Goal: Task Accomplishment & Management: Manage account settings

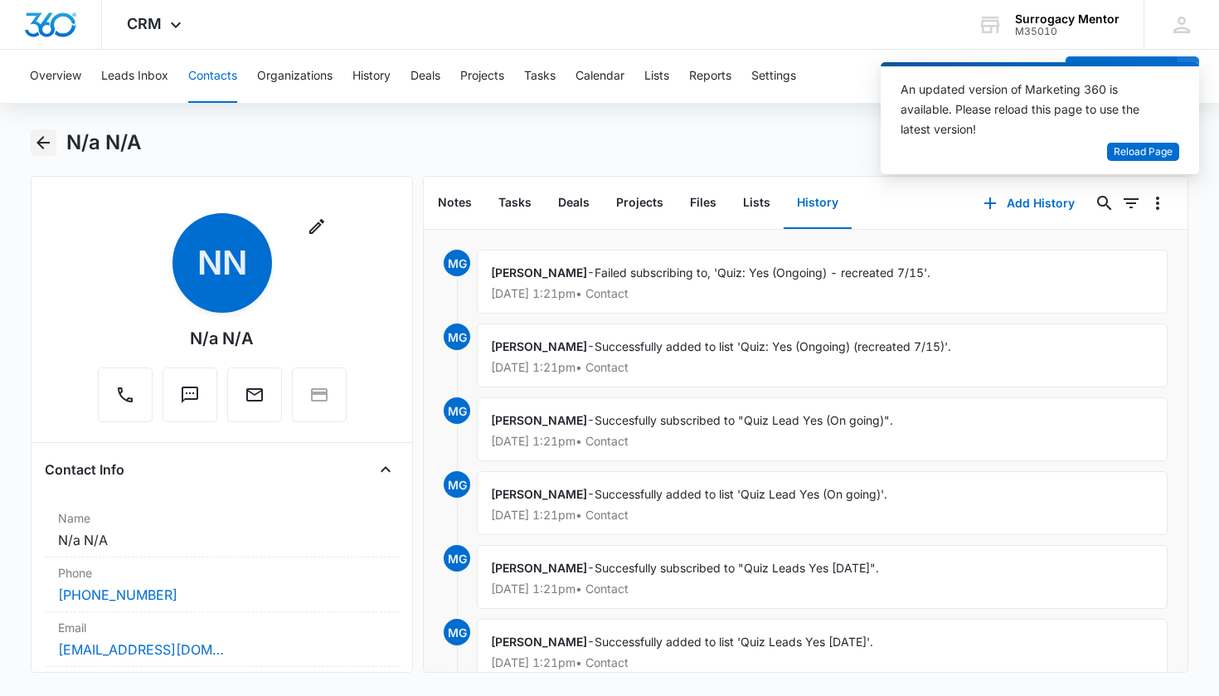
scroll to position [375, 0]
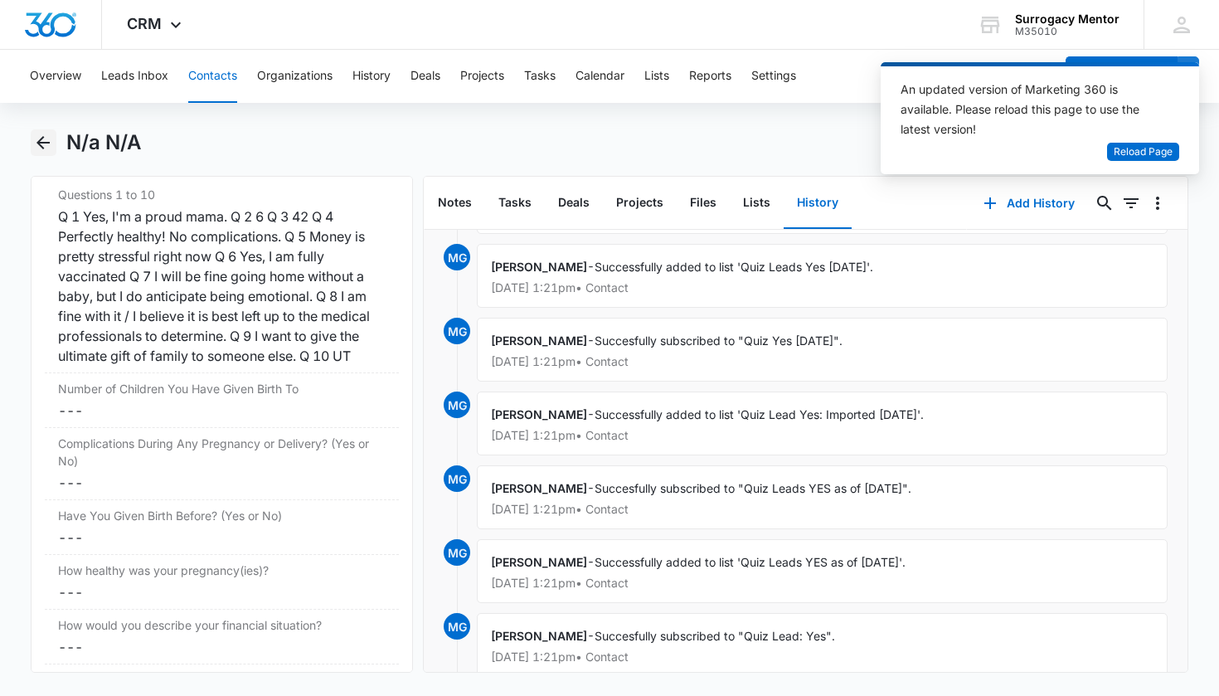
click at [49, 150] on icon "Back" at bounding box center [43, 143] width 20 height 20
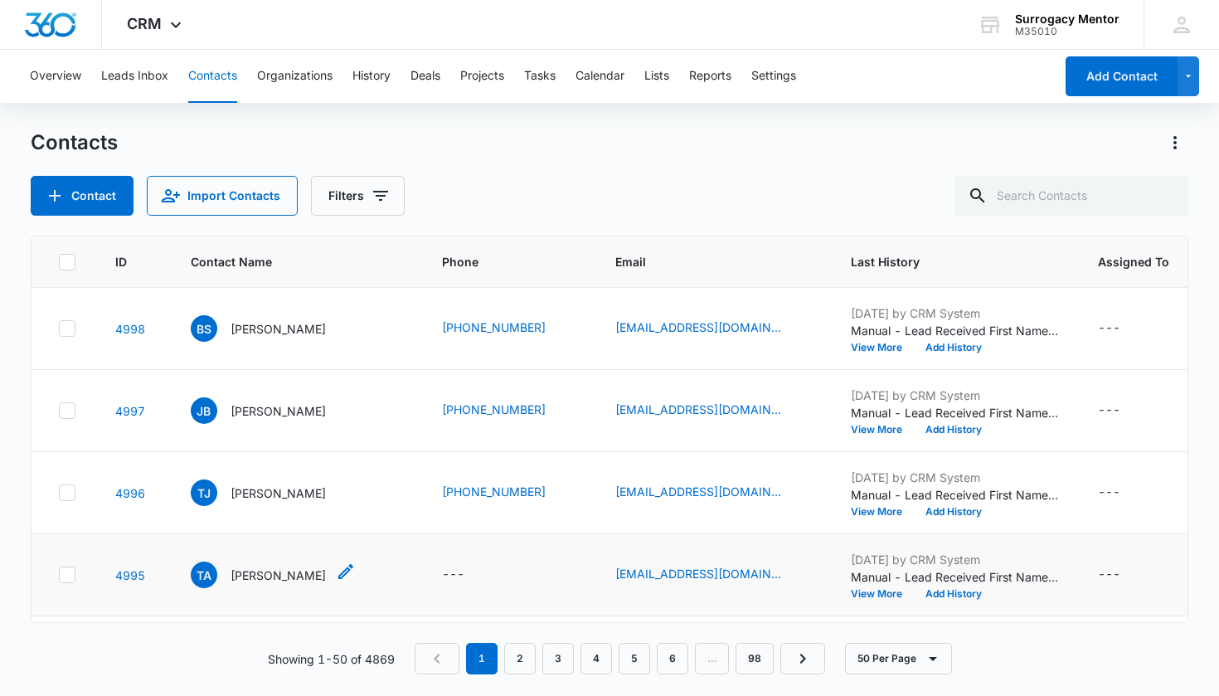
click at [249, 582] on p "[PERSON_NAME]" at bounding box center [278, 575] width 95 height 17
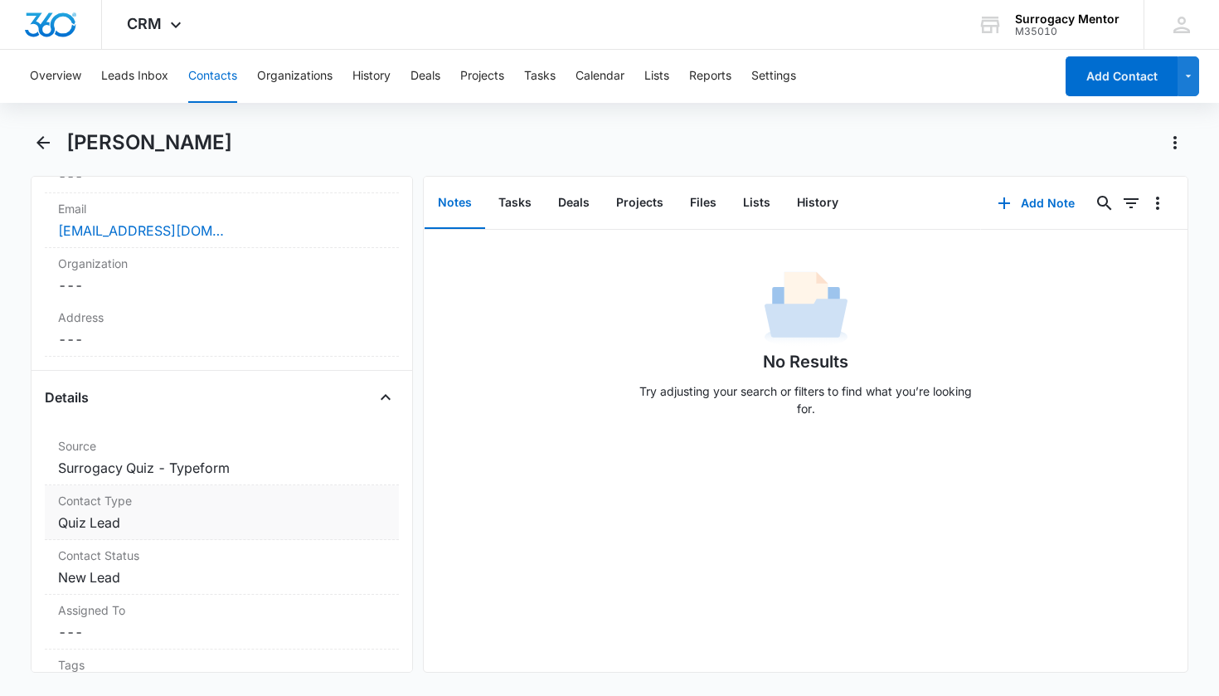
scroll to position [537, 0]
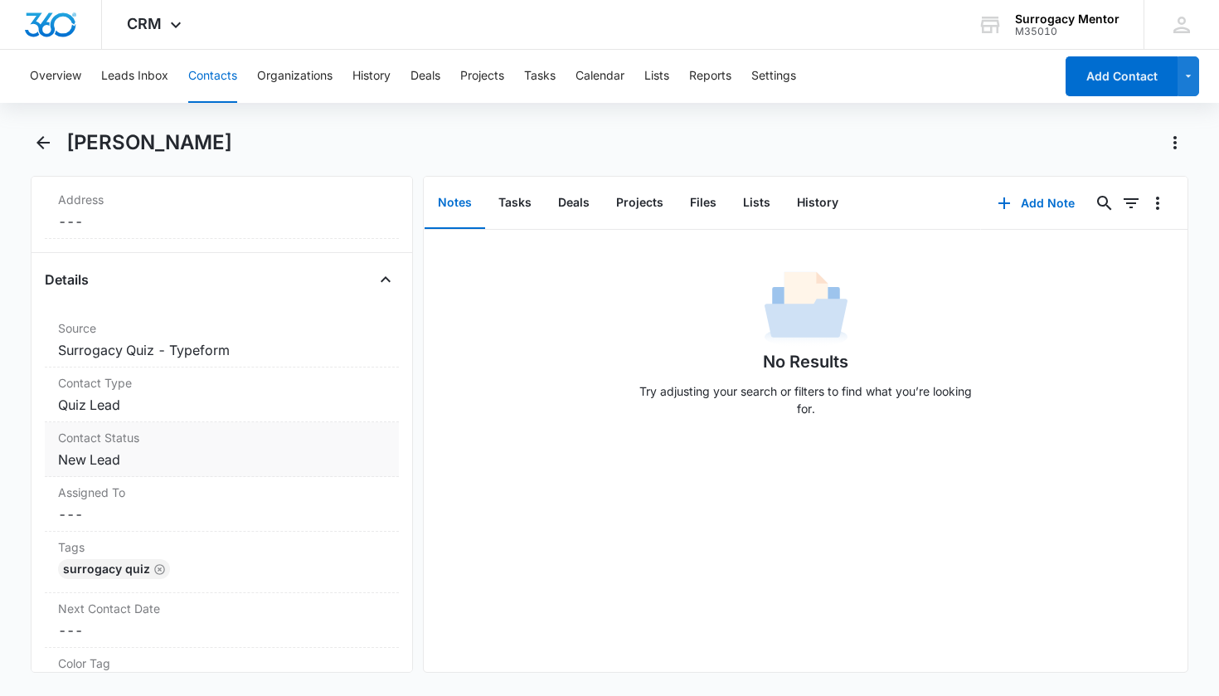
click at [104, 457] on dd "Cancel Save Changes New Lead" at bounding box center [222, 460] width 328 height 20
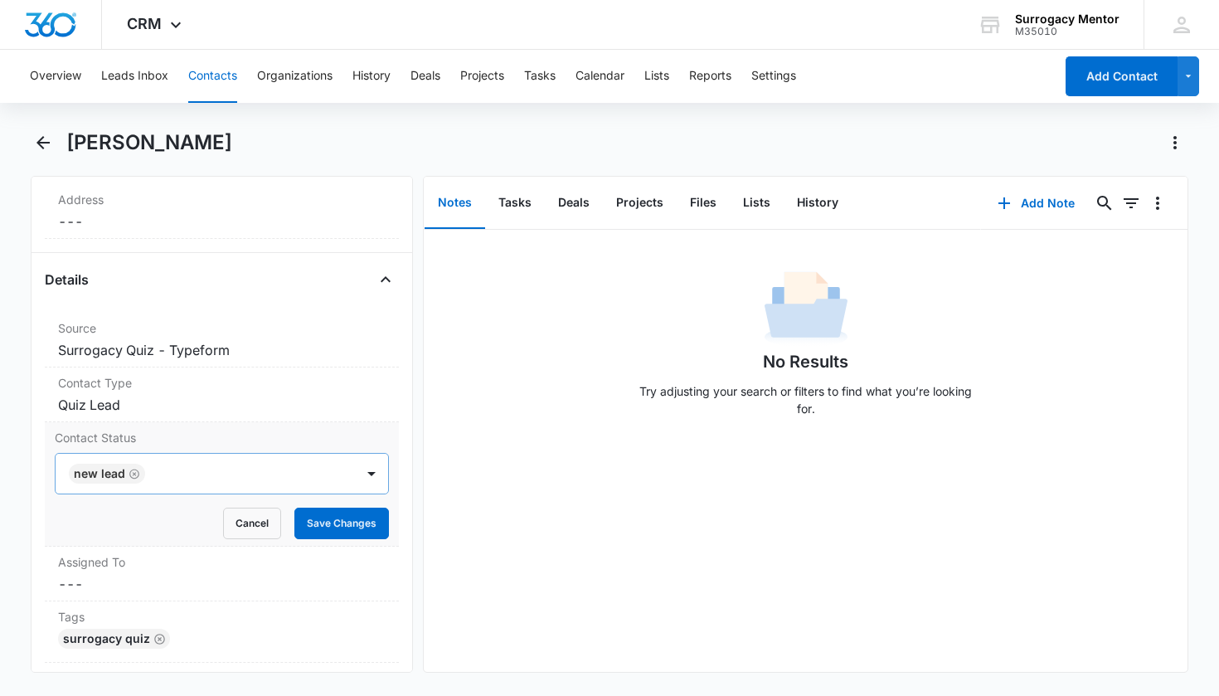
click at [131, 473] on icon "Remove New Lead" at bounding box center [135, 474] width 12 height 12
click at [133, 473] on div "Contact Status" at bounding box center [203, 474] width 264 height 20
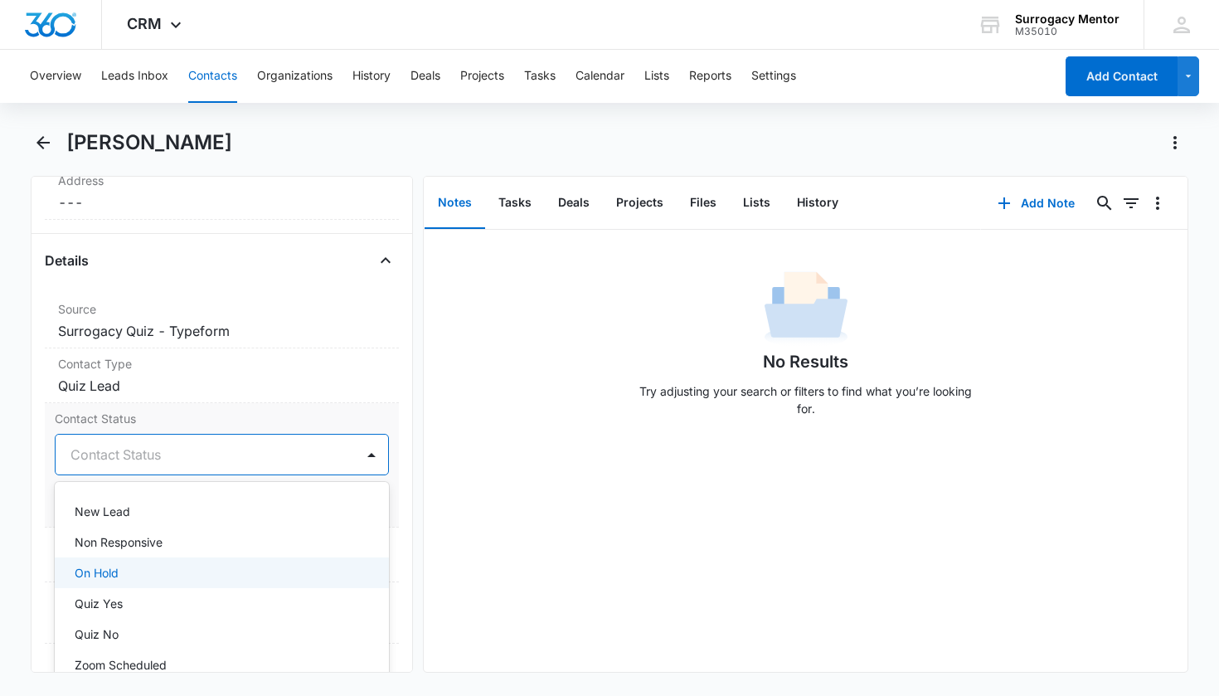
scroll to position [313, 0]
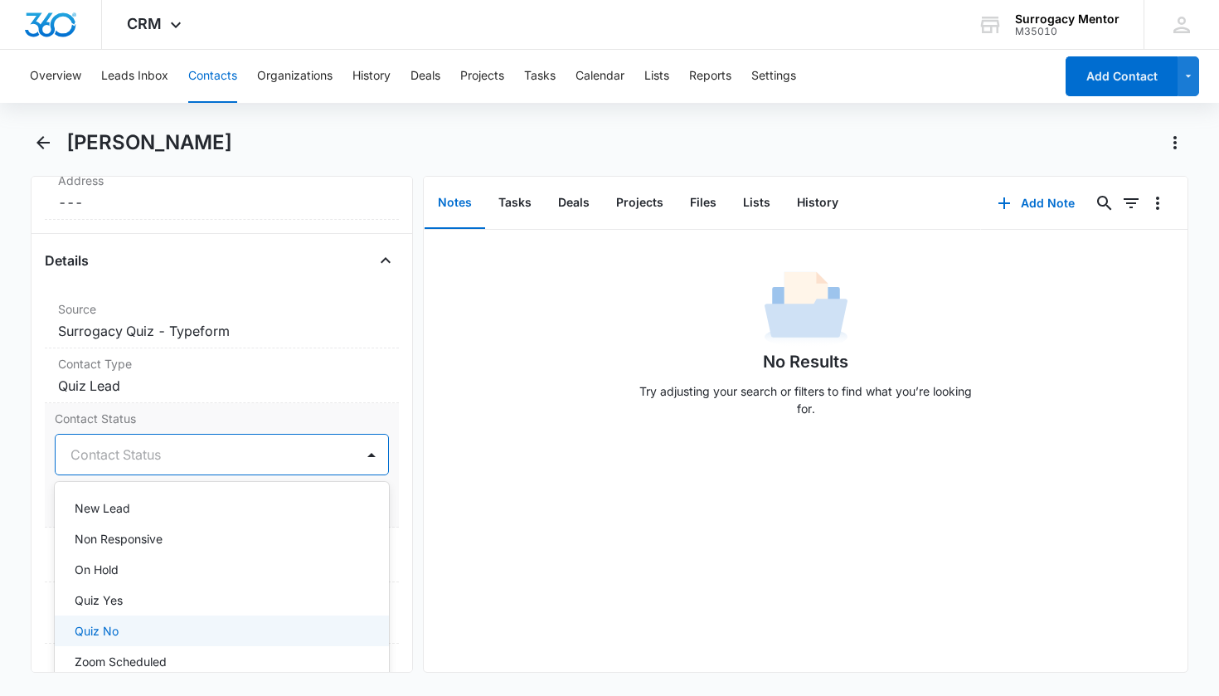
drag, startPoint x: 113, startPoint y: 625, endPoint x: 112, endPoint y: 616, distance: 8.3
click at [113, 623] on p "Quiz No" at bounding box center [97, 630] width 44 height 17
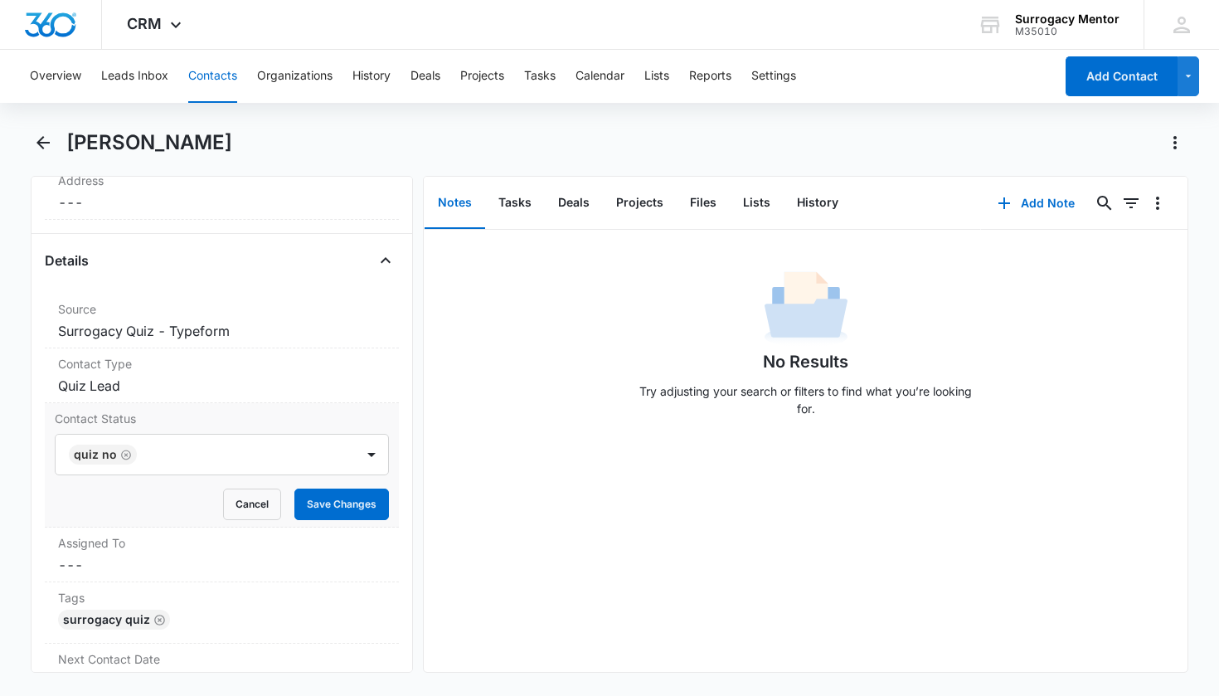
click at [381, 474] on div "Contact Status Quiz No Cancel Save Changes" at bounding box center [222, 465] width 355 height 124
click at [349, 510] on button "Save Changes" at bounding box center [341, 505] width 95 height 32
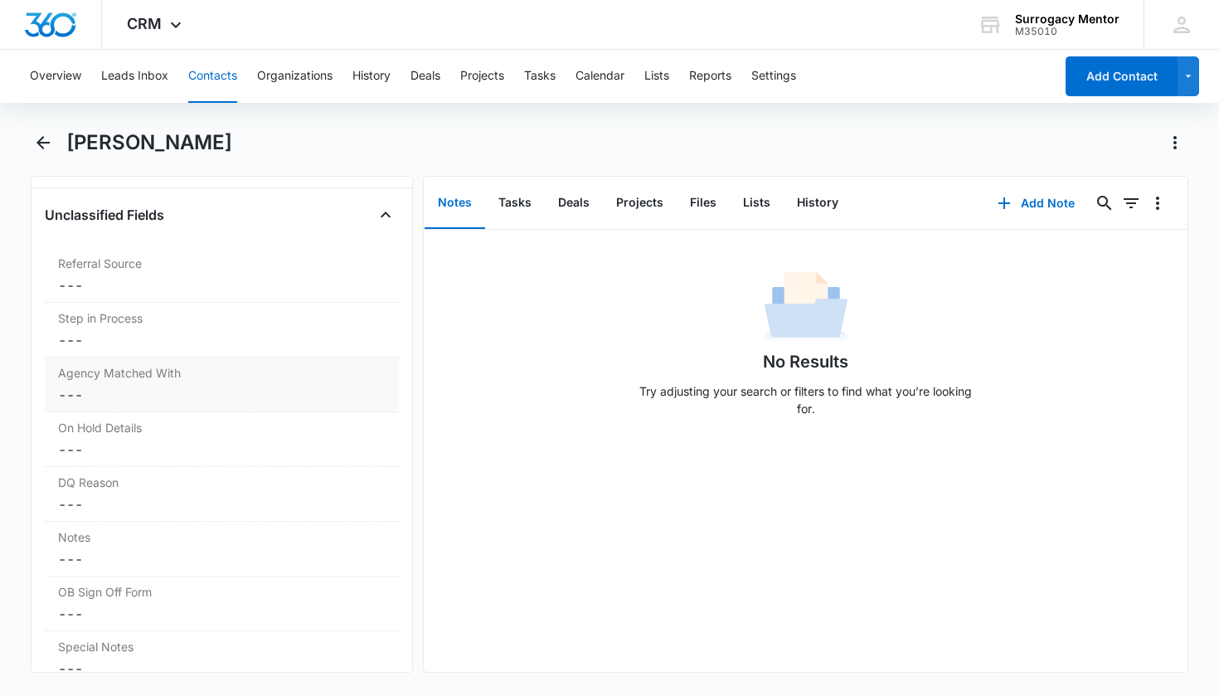
scroll to position [1222, 0]
click at [144, 498] on dd "Cancel Save Changes ---" at bounding box center [222, 501] width 328 height 20
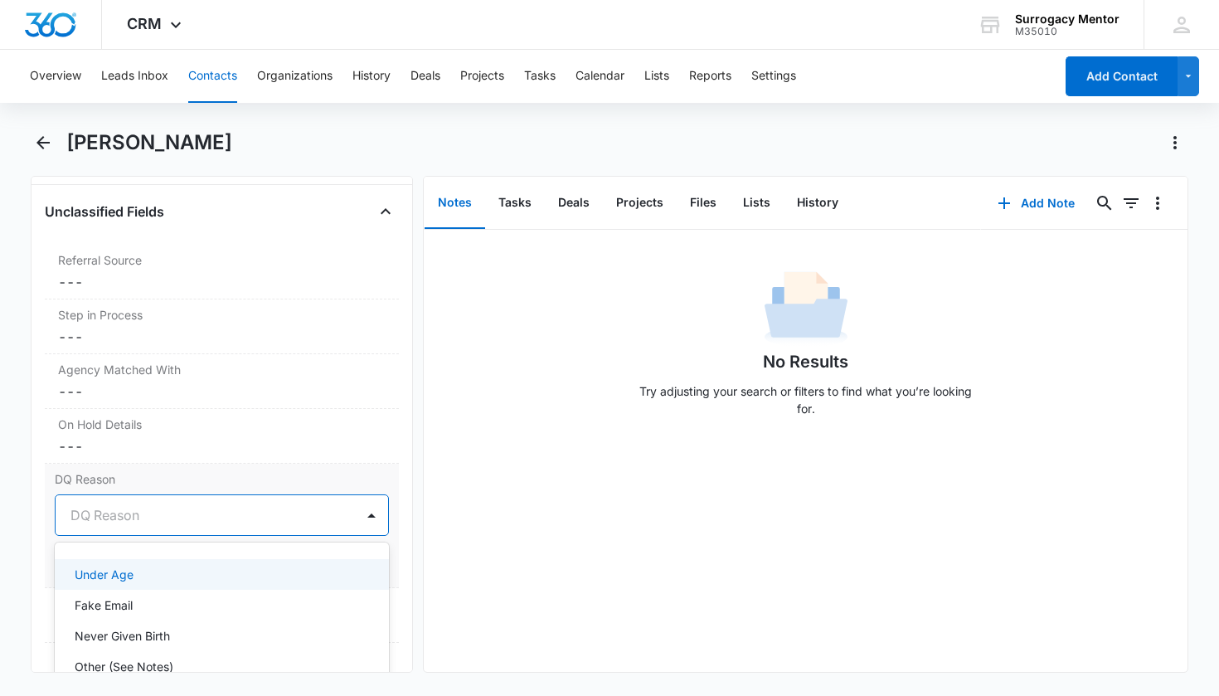
click at [151, 518] on div at bounding box center [203, 515] width 264 height 23
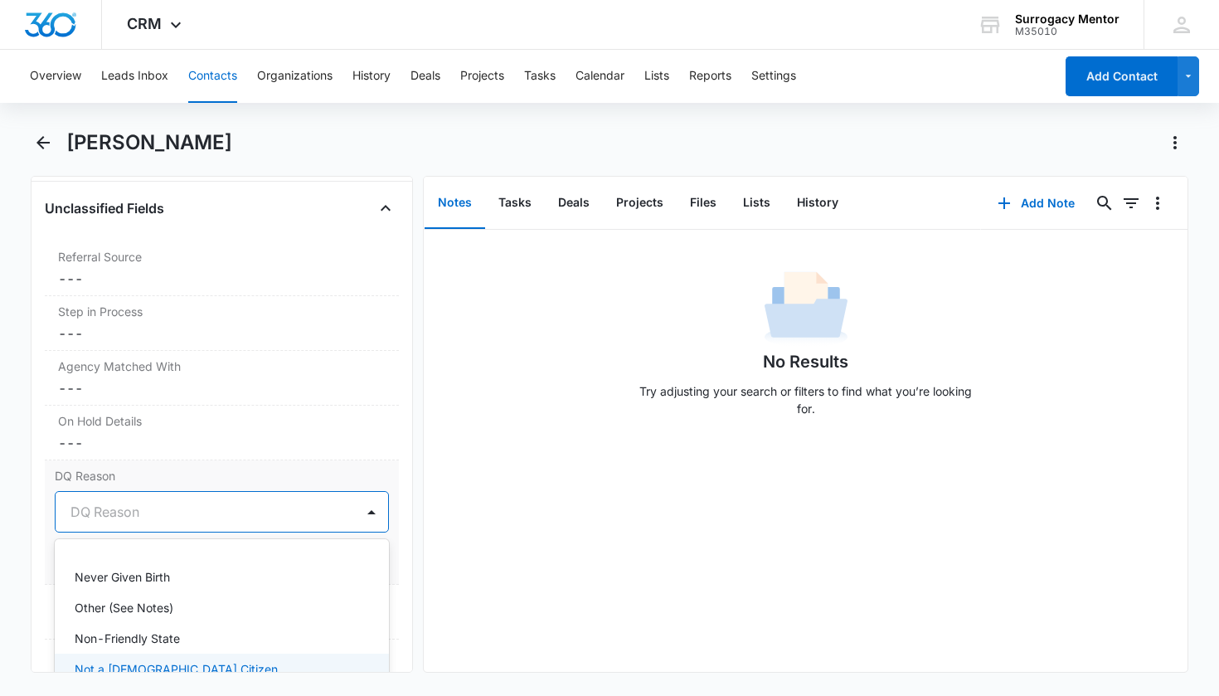
scroll to position [259, 0]
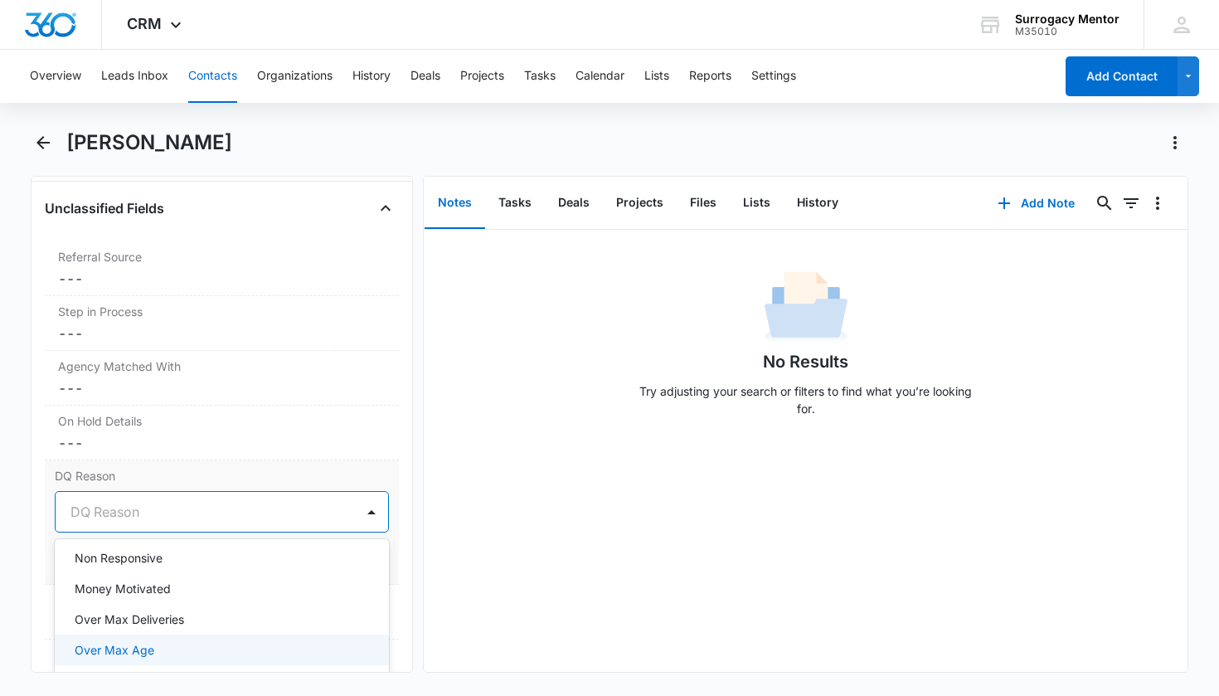
click at [168, 642] on div "Over Max Age" at bounding box center [221, 649] width 292 height 17
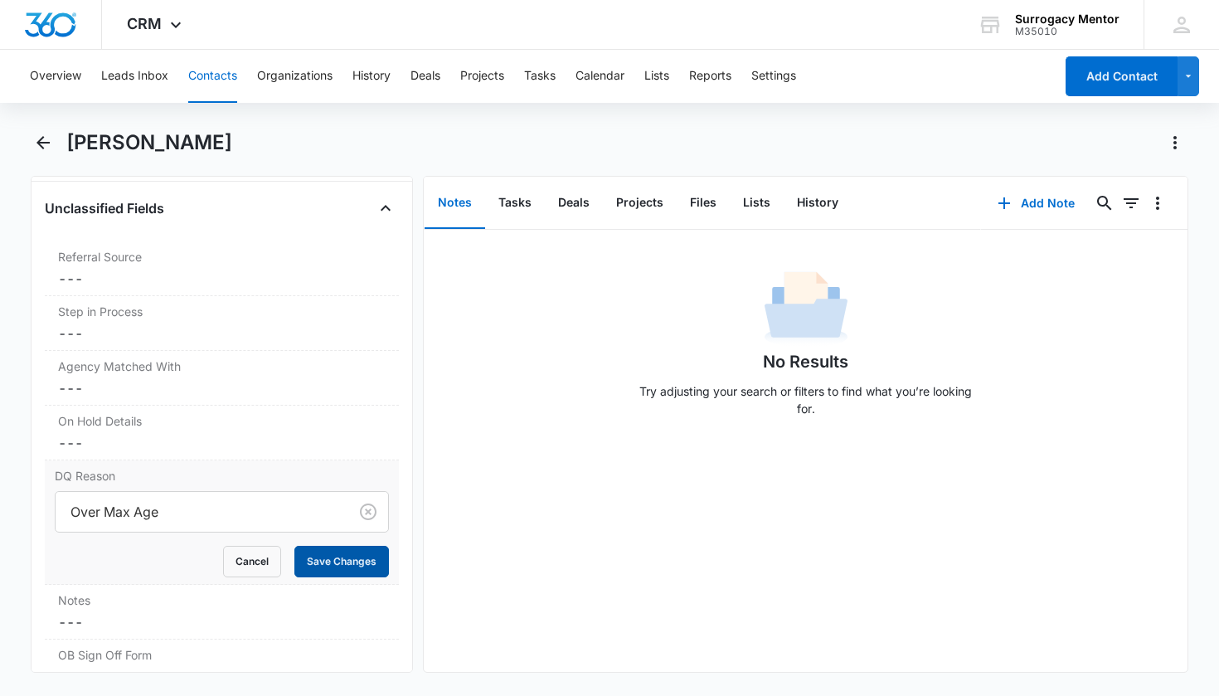
click at [337, 567] on button "Save Changes" at bounding box center [341, 562] width 95 height 32
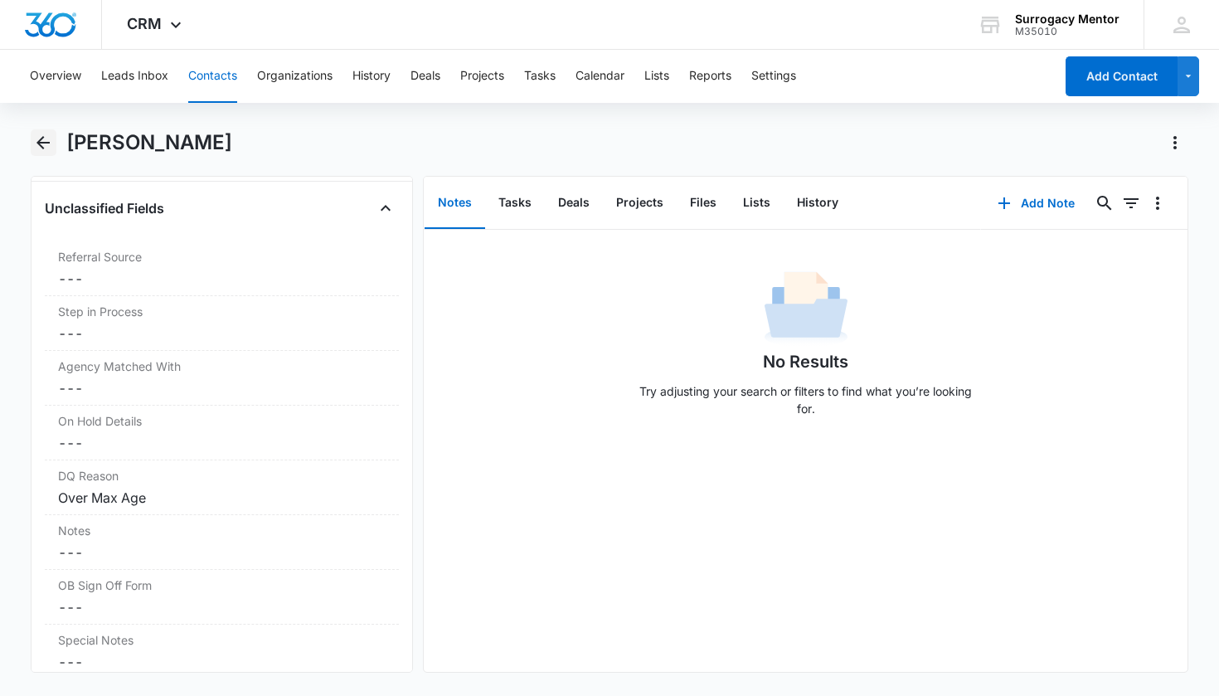
click at [42, 143] on icon "Back" at bounding box center [42, 142] width 13 height 13
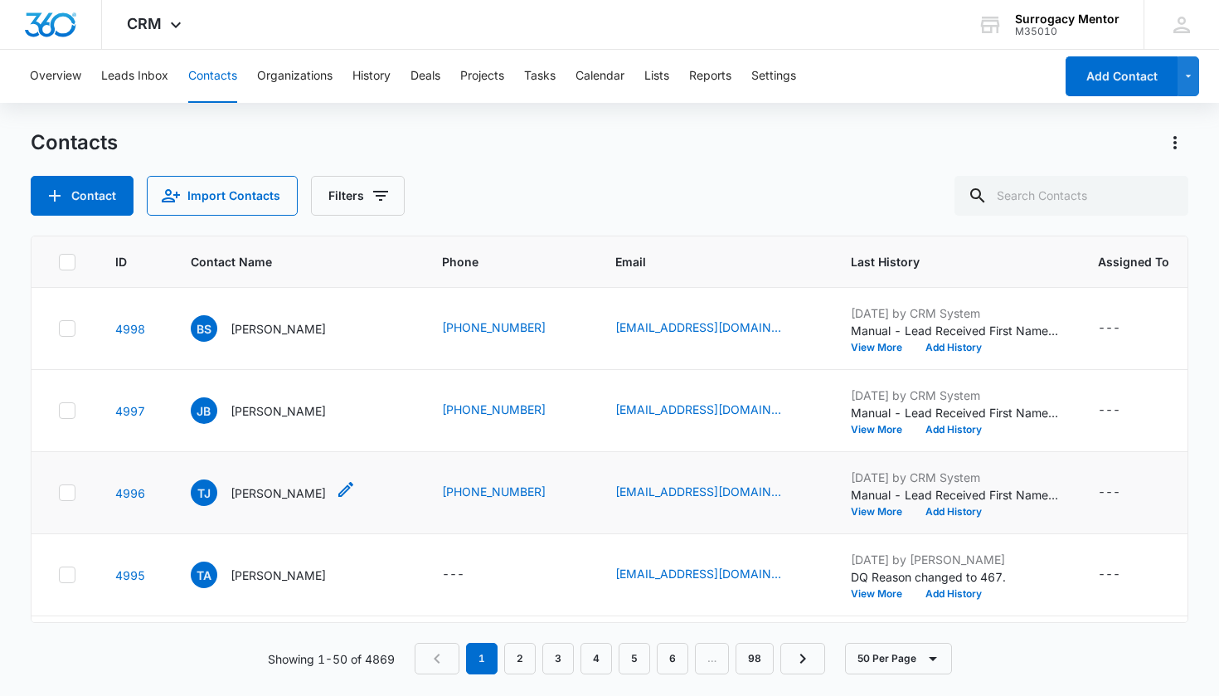
click at [264, 494] on p "[PERSON_NAME]" at bounding box center [278, 492] width 95 height 17
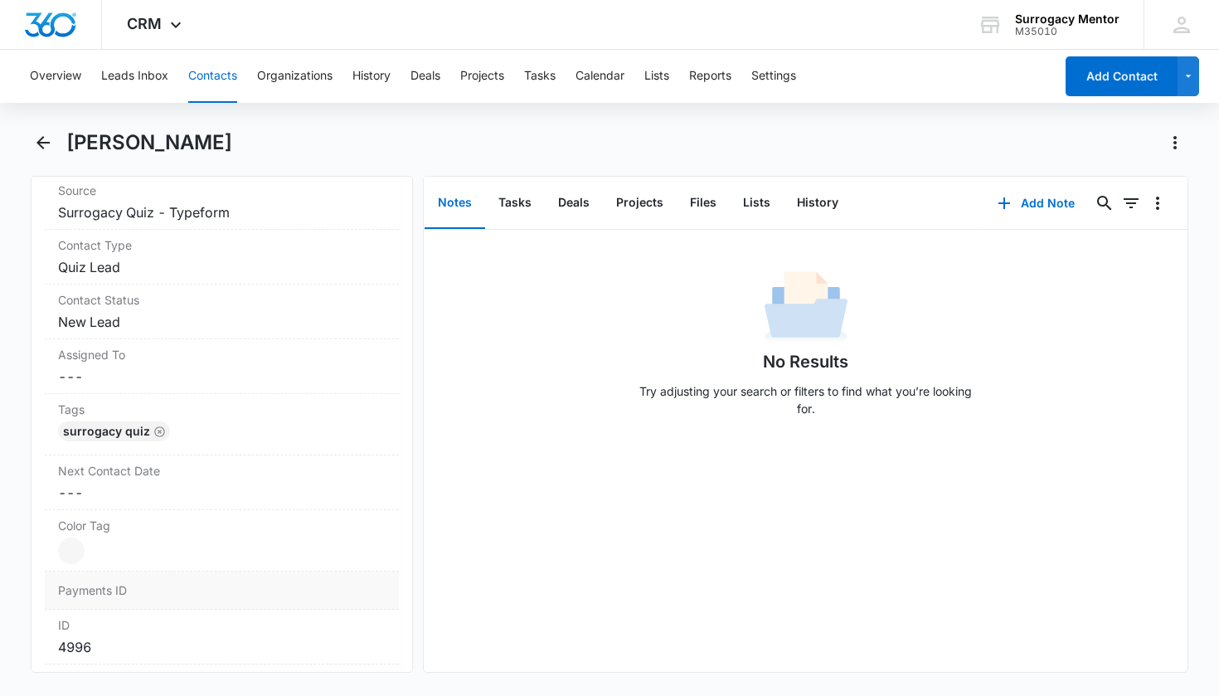
scroll to position [674, 0]
click at [102, 328] on dd "Cancel Save Changes New Lead" at bounding box center [222, 322] width 328 height 20
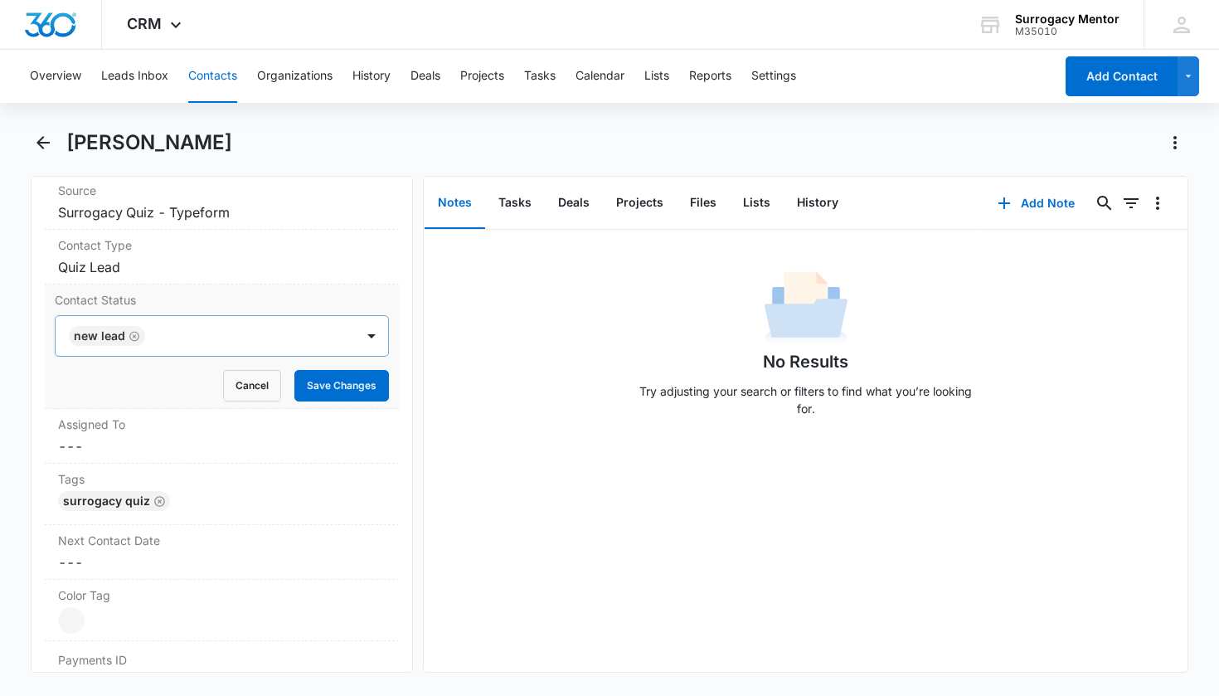
click at [131, 337] on icon "Remove New Lead" at bounding box center [135, 336] width 12 height 12
click at [135, 340] on div "Contact Status" at bounding box center [203, 336] width 264 height 20
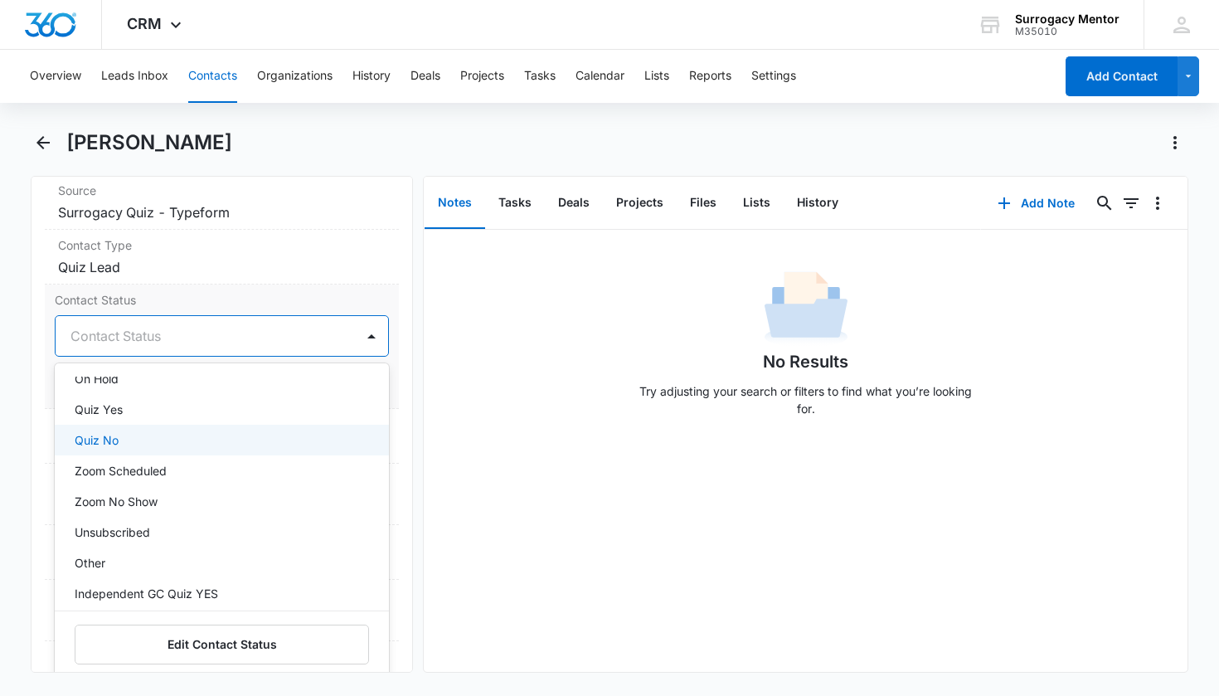
scroll to position [388, 0]
click at [167, 447] on div "Quiz No" at bounding box center [222, 436] width 335 height 31
drag, startPoint x: 386, startPoint y: 418, endPoint x: 385, endPoint y: 404, distance: 14.1
click at [386, 418] on div "Assigned To Cancel Save Changes ---" at bounding box center [222, 436] width 355 height 55
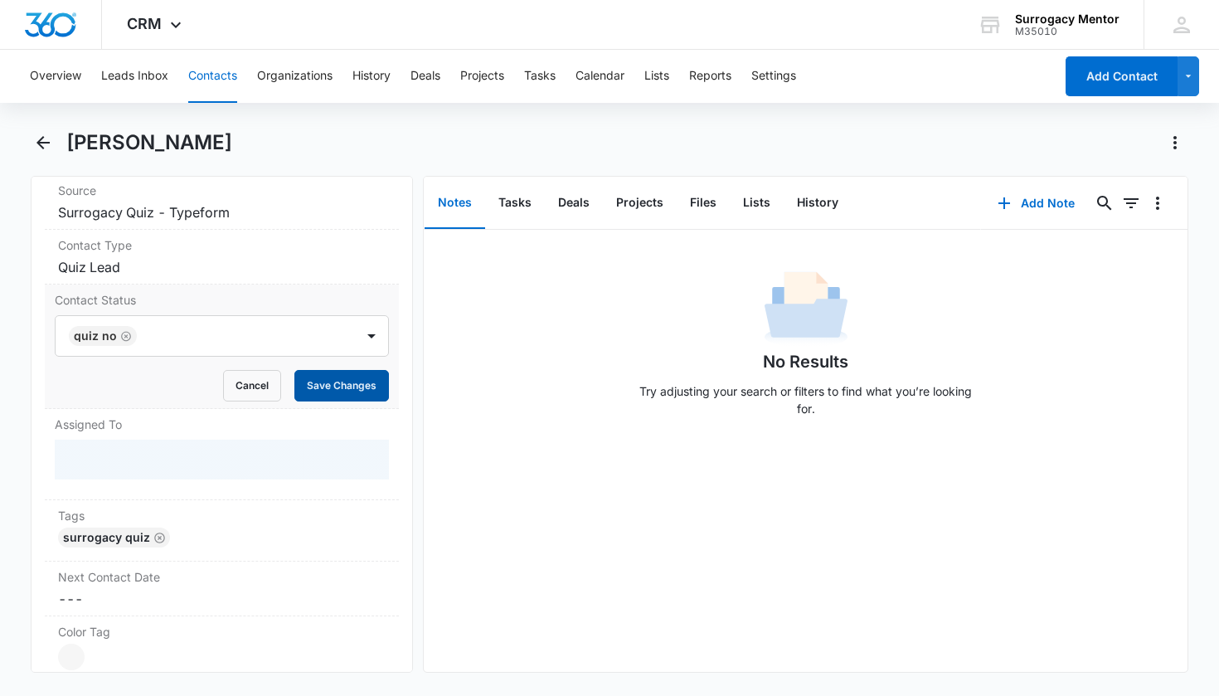
click at [368, 388] on button "Save Changes" at bounding box center [341, 386] width 95 height 32
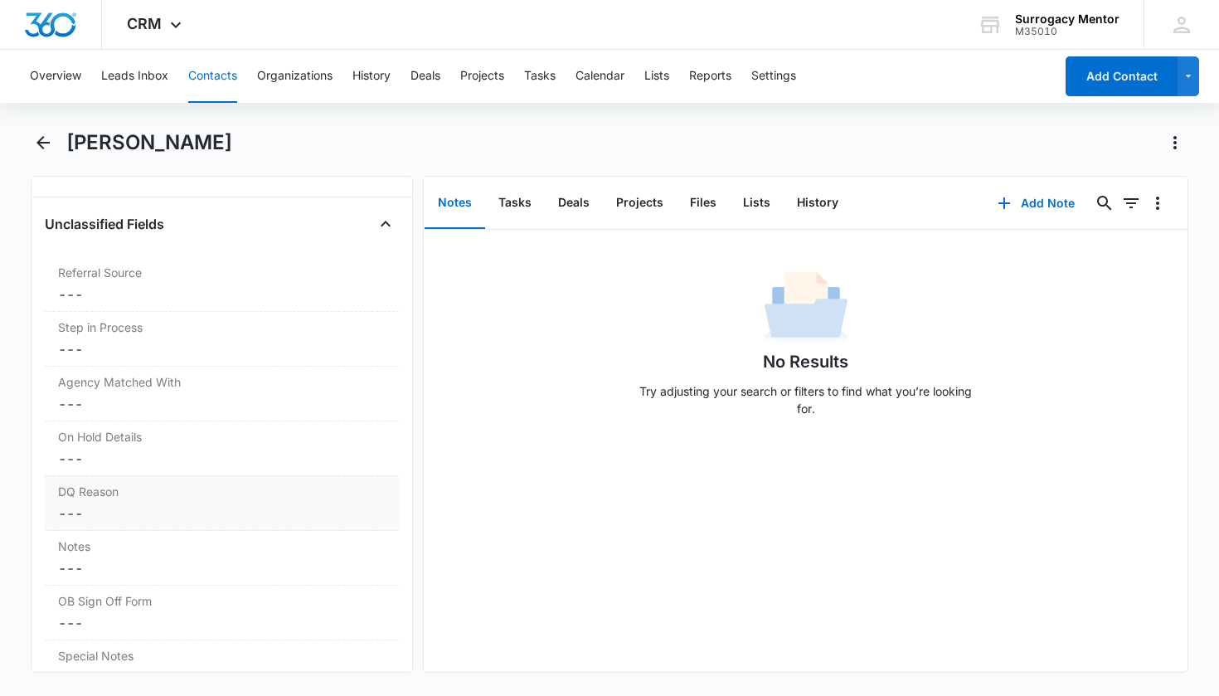
scroll to position [1448, 0]
click at [113, 341] on dd "Cancel Save Changes ---" at bounding box center [222, 345] width 328 height 20
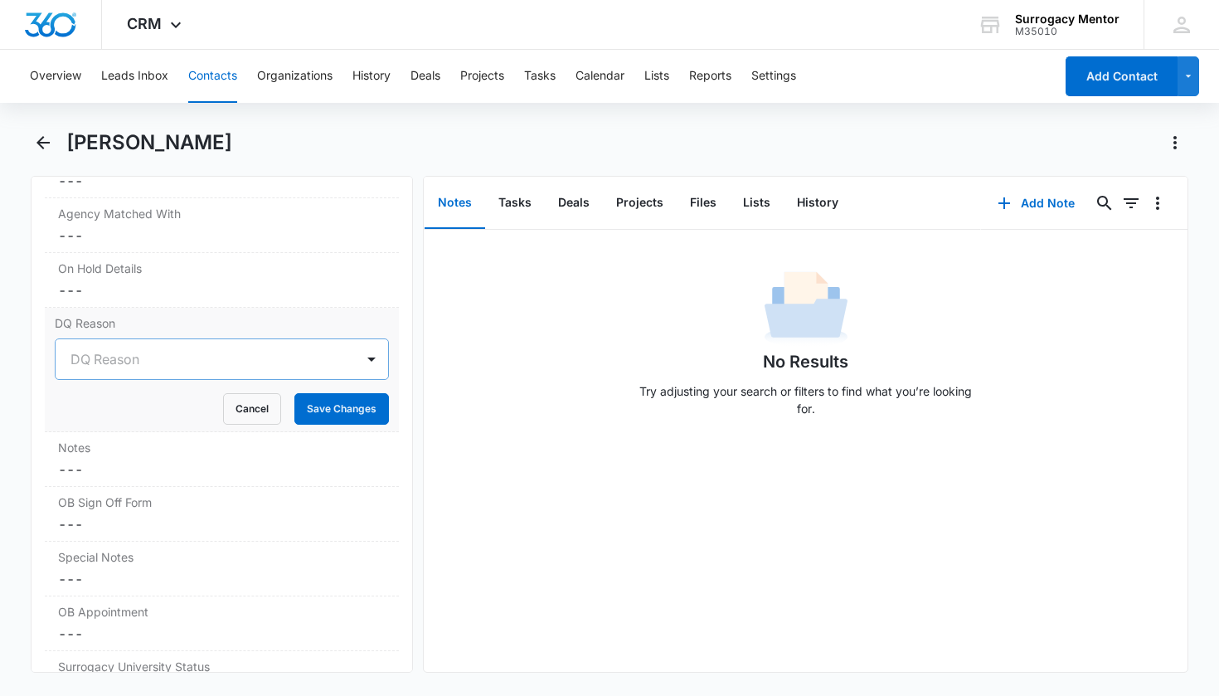
click at [200, 367] on div at bounding box center [203, 359] width 264 height 23
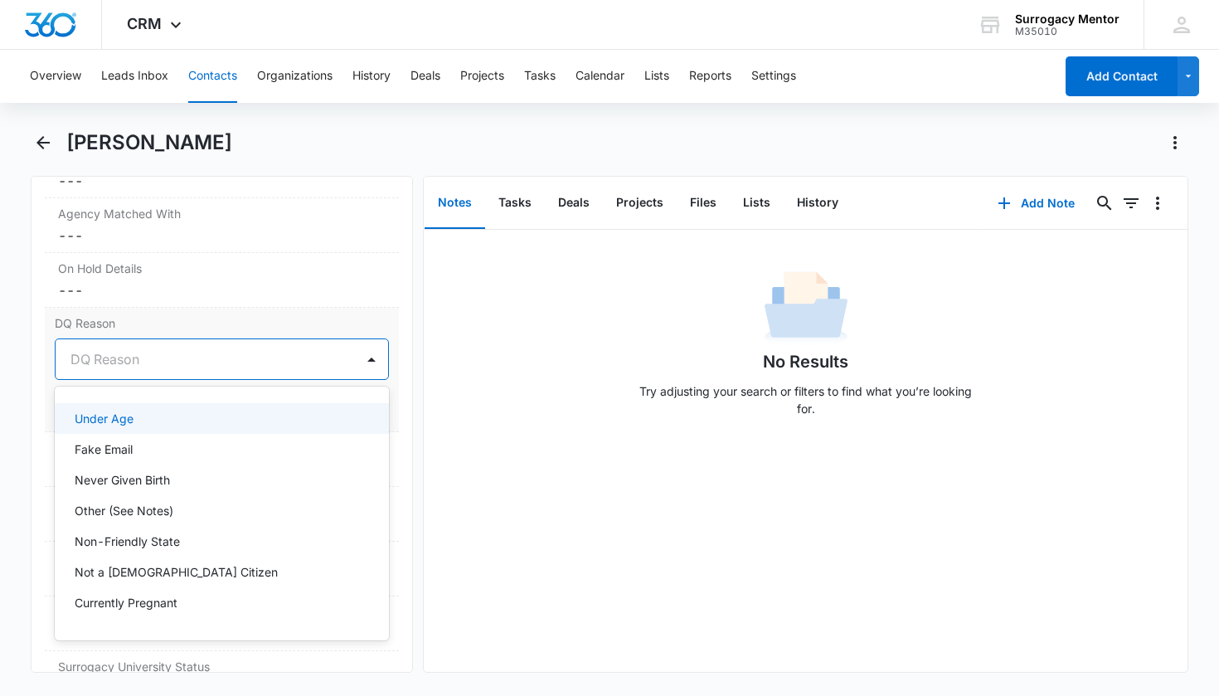
click at [148, 426] on div "Under Age" at bounding box center [221, 418] width 292 height 17
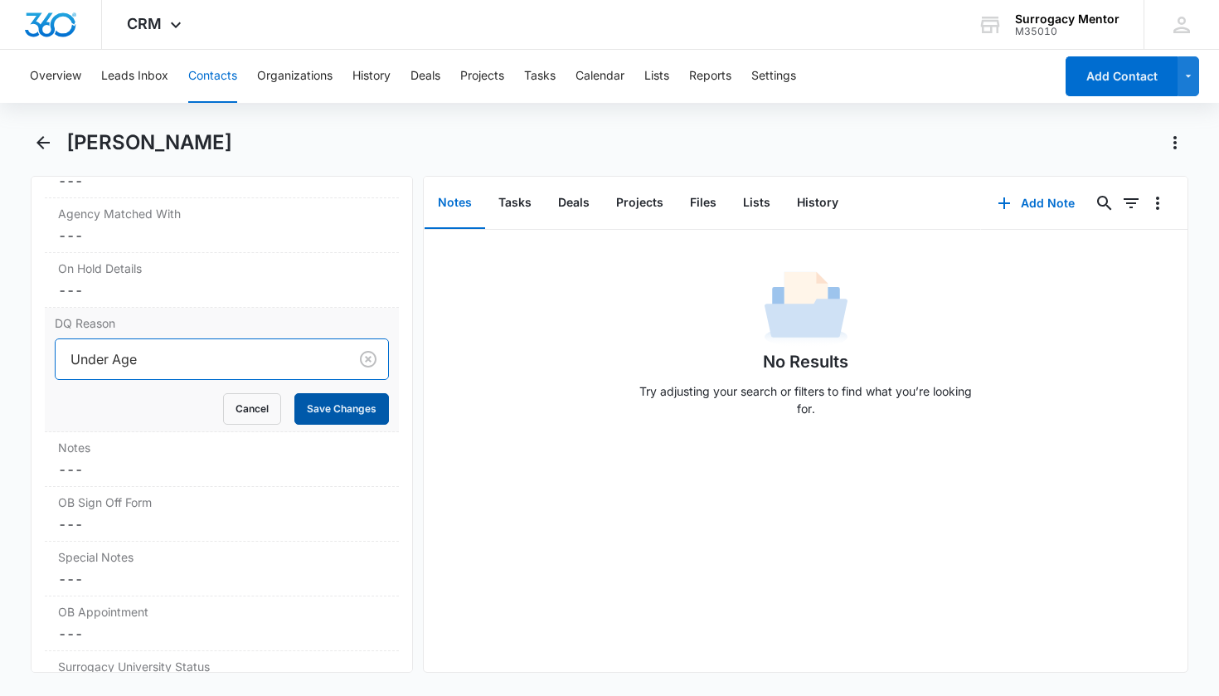
click at [317, 405] on button "Save Changes" at bounding box center [341, 409] width 95 height 32
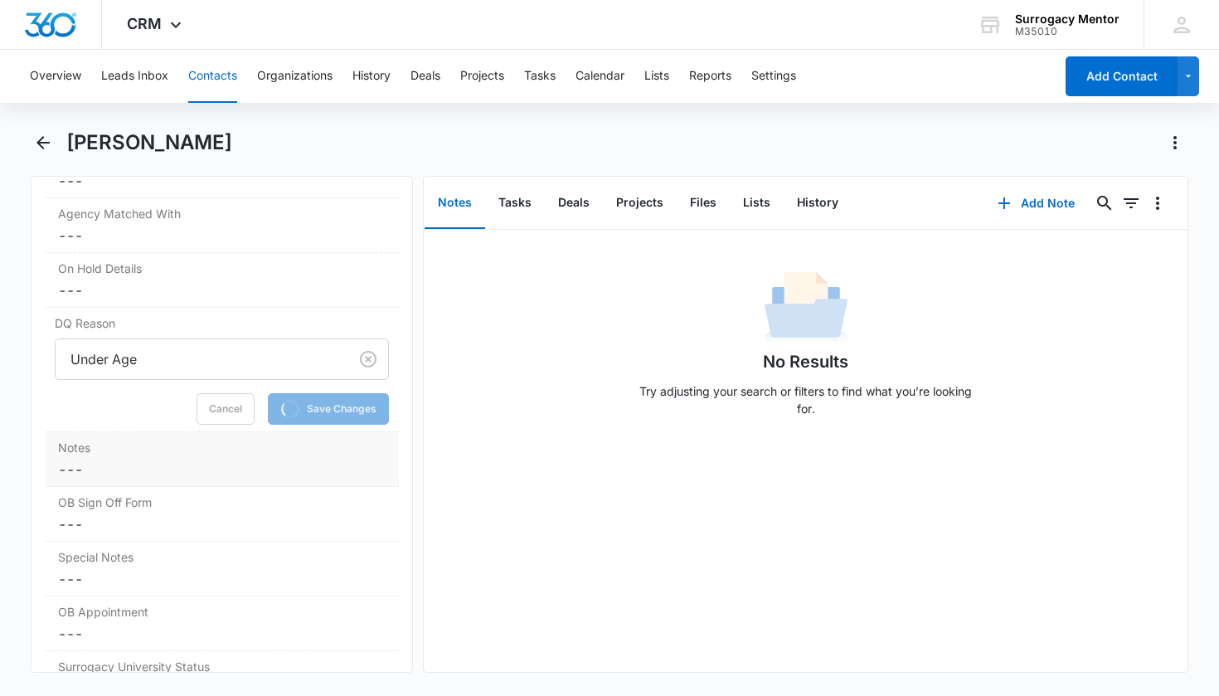
click at [121, 473] on dd "Cancel Save Changes ---" at bounding box center [222, 470] width 328 height 20
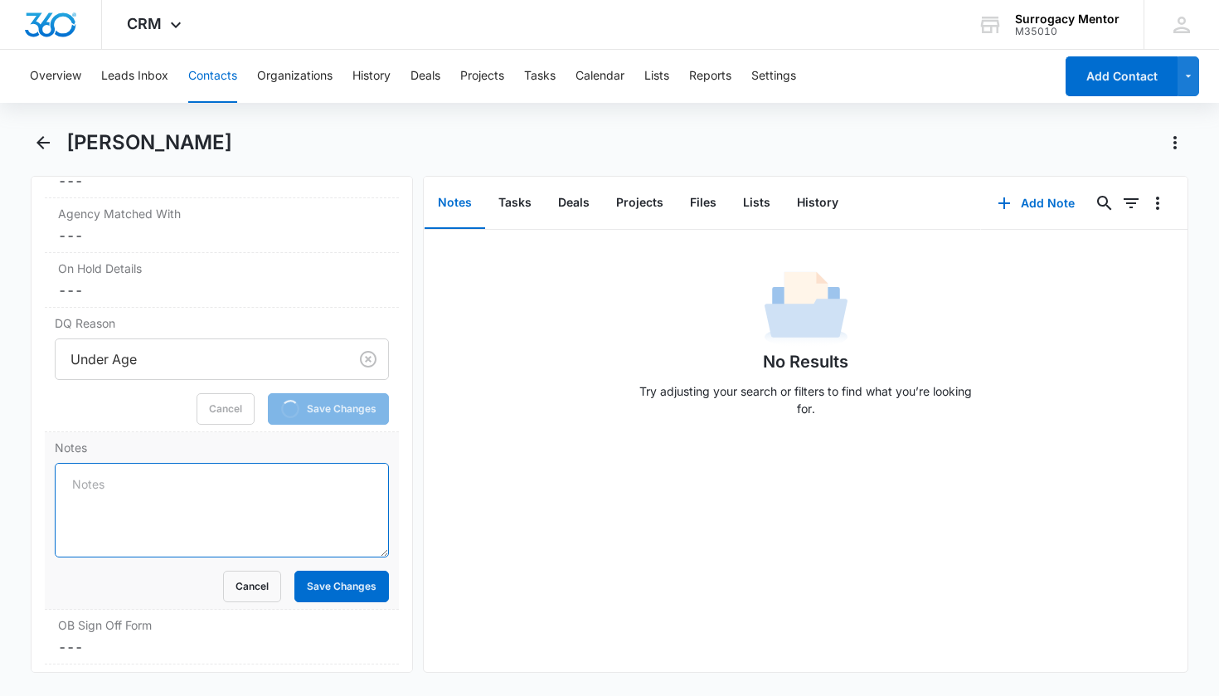
click at [121, 481] on textarea "Notes" at bounding box center [222, 510] width 335 height 95
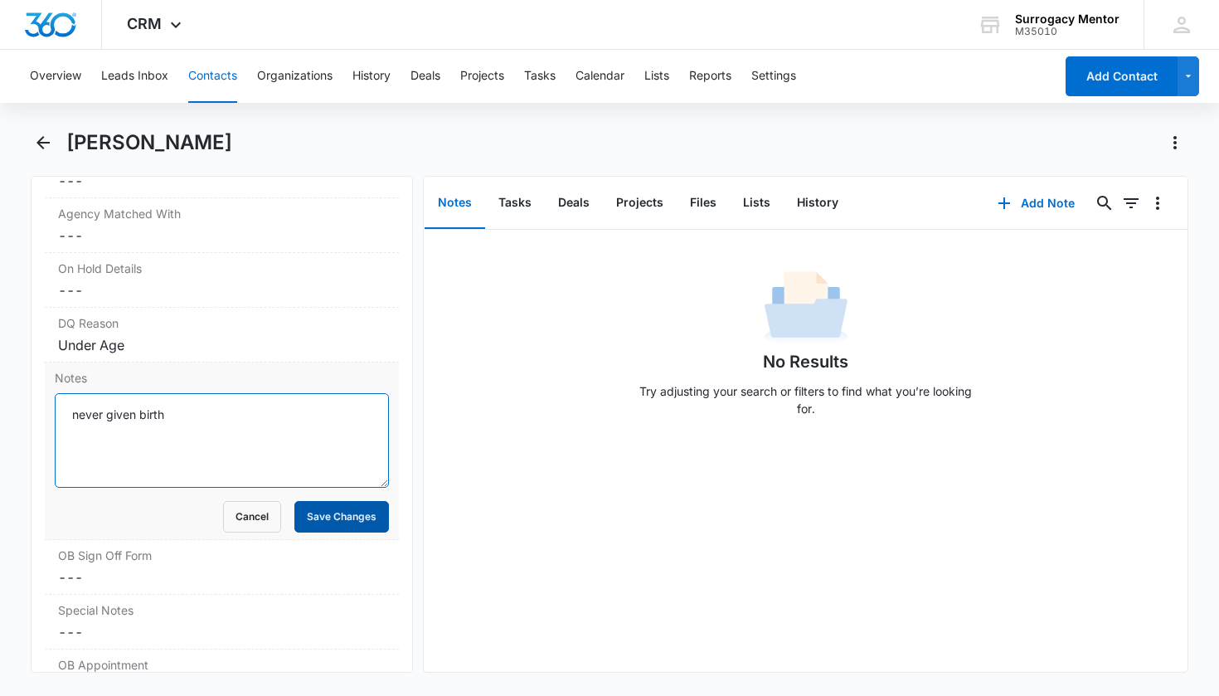
type textarea "never given birth"
click at [349, 504] on button "Save Changes" at bounding box center [341, 517] width 95 height 32
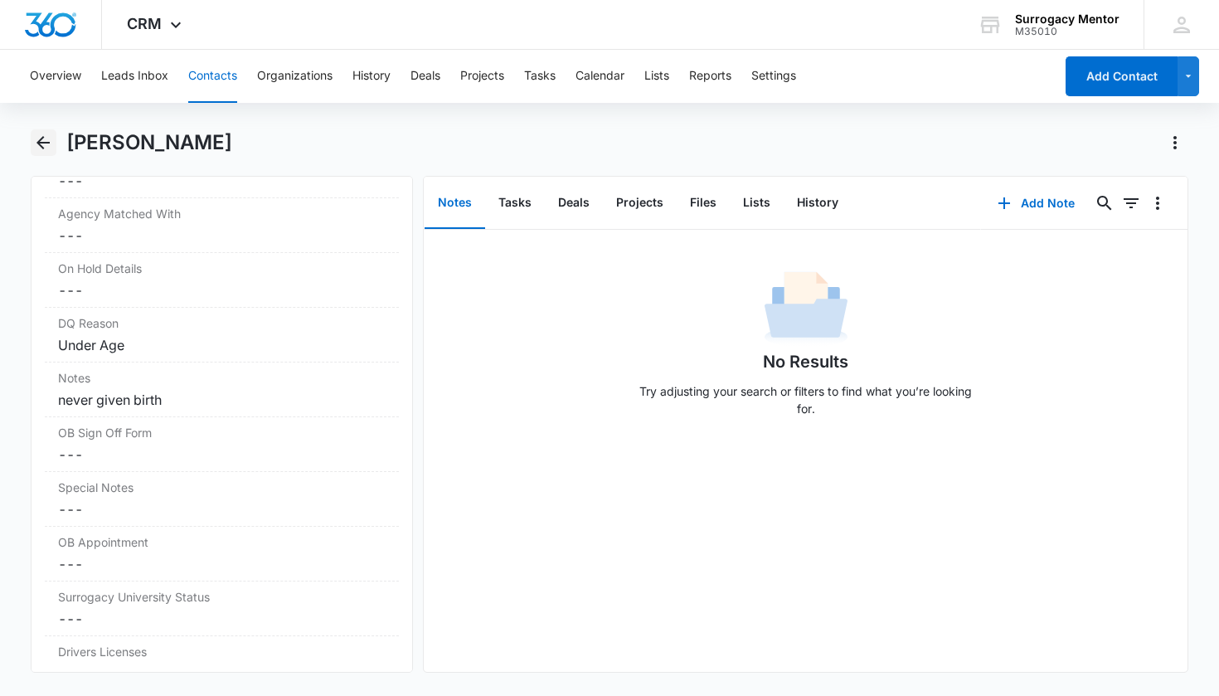
click at [37, 140] on icon "Back" at bounding box center [43, 143] width 20 height 20
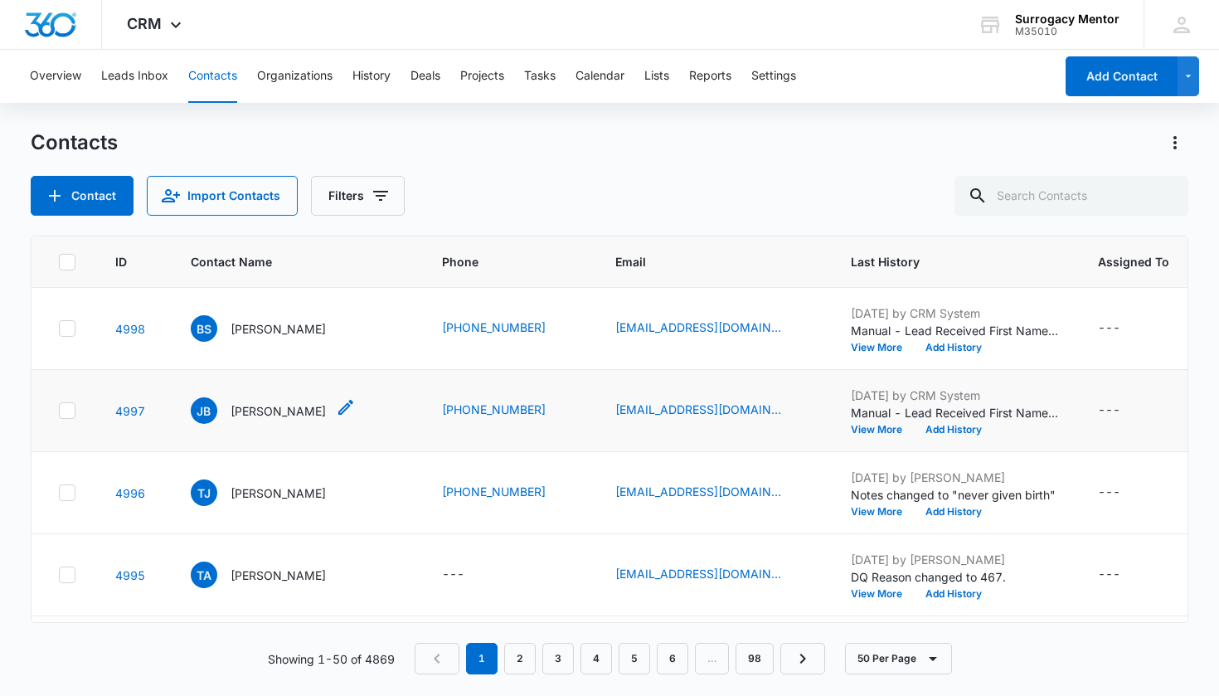
click at [273, 410] on p "[PERSON_NAME]" at bounding box center [278, 410] width 95 height 17
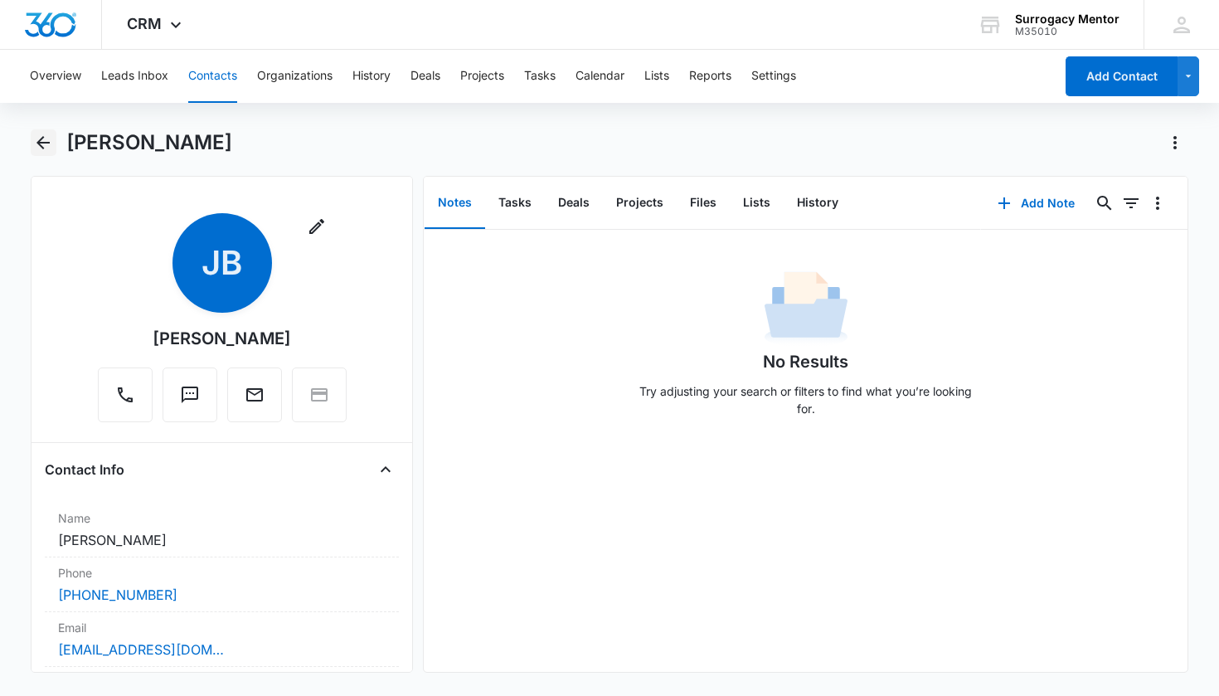
click at [38, 142] on icon "Back" at bounding box center [42, 142] width 13 height 13
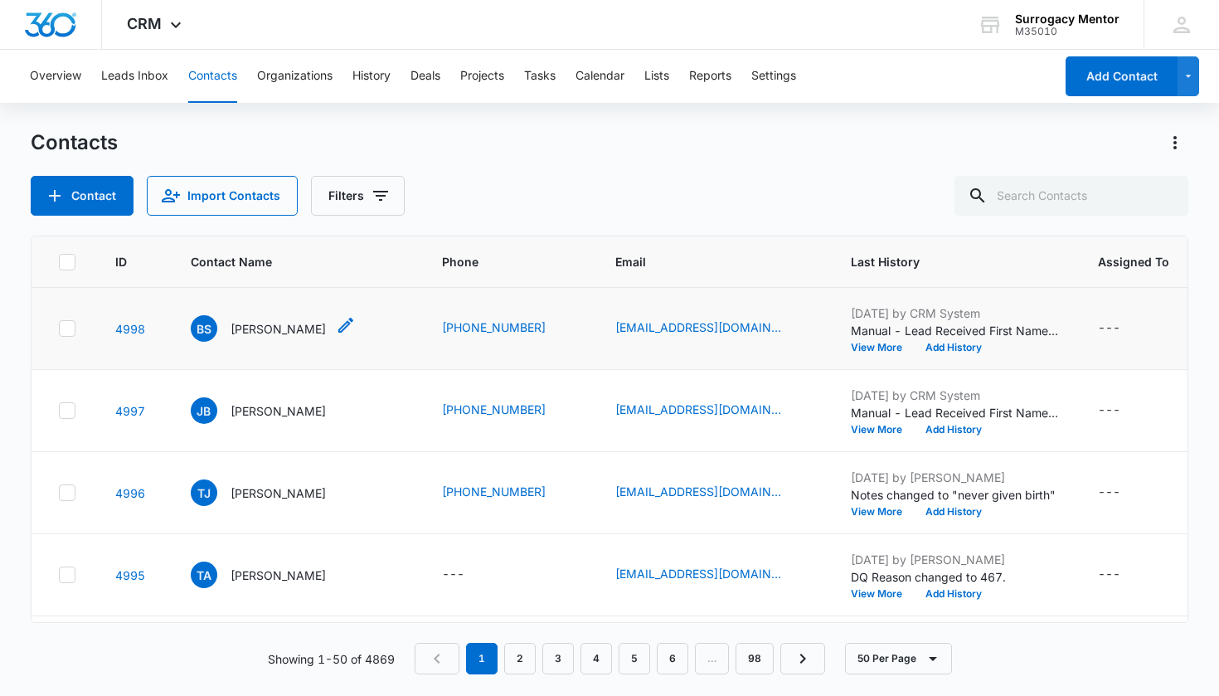
click at [280, 336] on p "[PERSON_NAME]" at bounding box center [278, 328] width 95 height 17
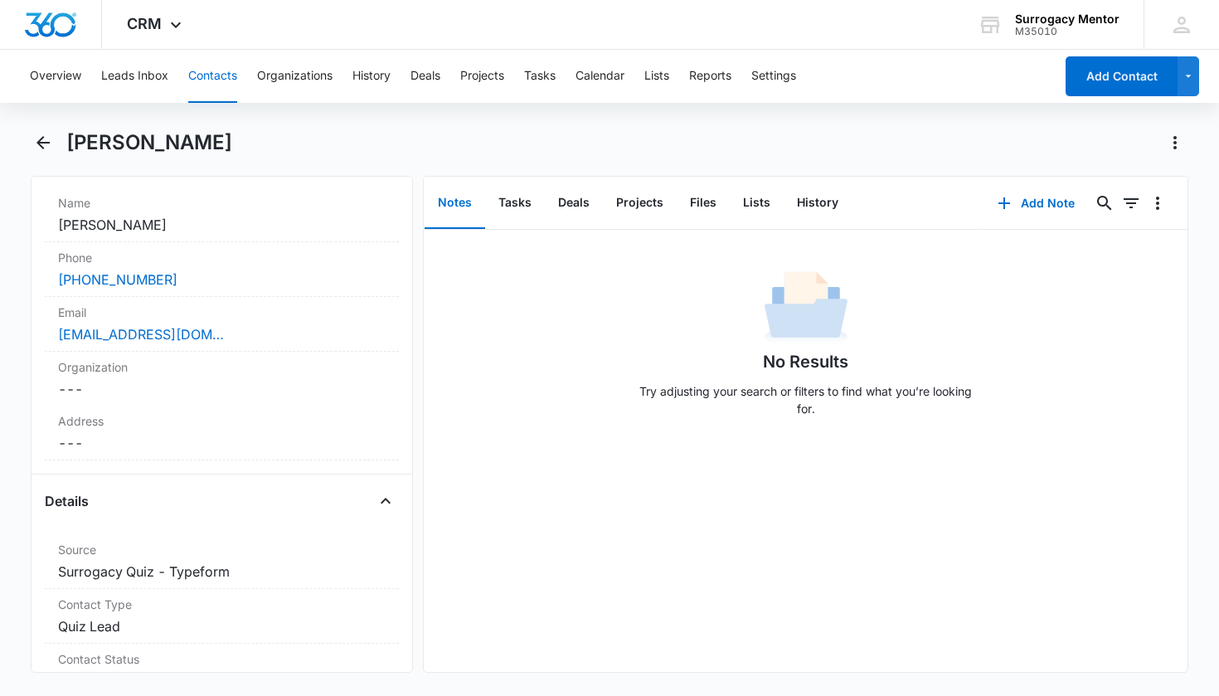
scroll to position [489, 0]
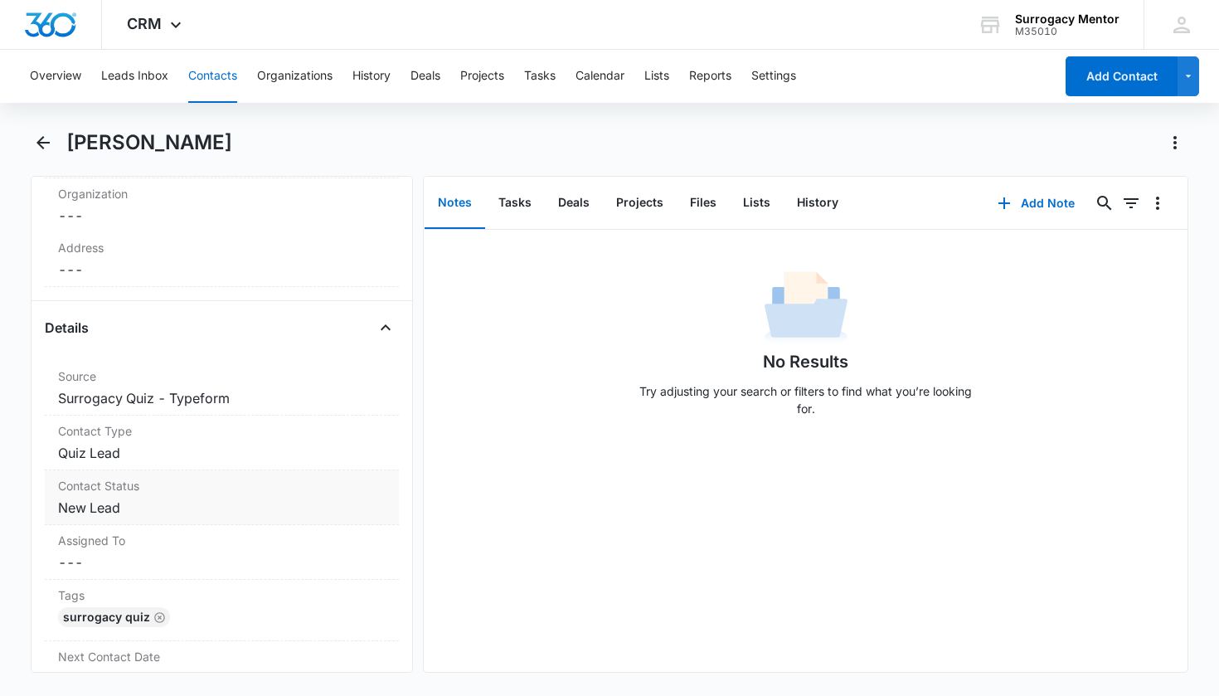
click at [125, 512] on dd "Cancel Save Changes New Lead" at bounding box center [222, 508] width 328 height 20
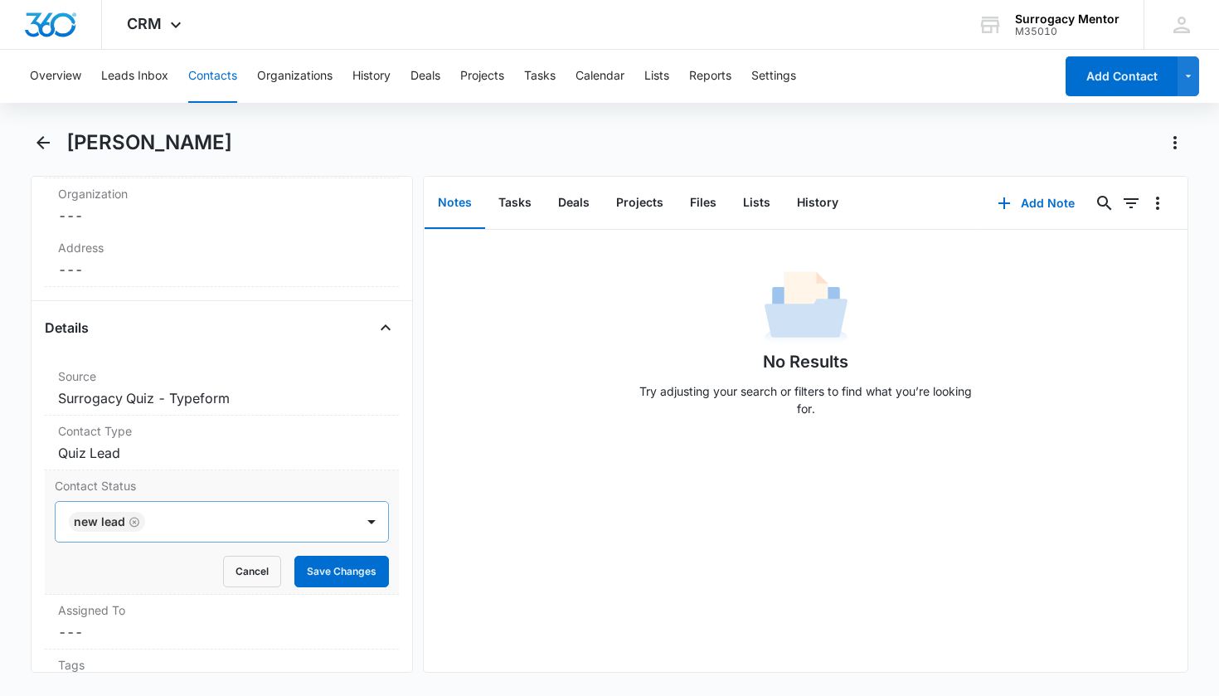
click at [137, 522] on icon "Remove New Lead" at bounding box center [135, 522] width 12 height 12
click at [147, 517] on div "Contact Status" at bounding box center [203, 522] width 264 height 20
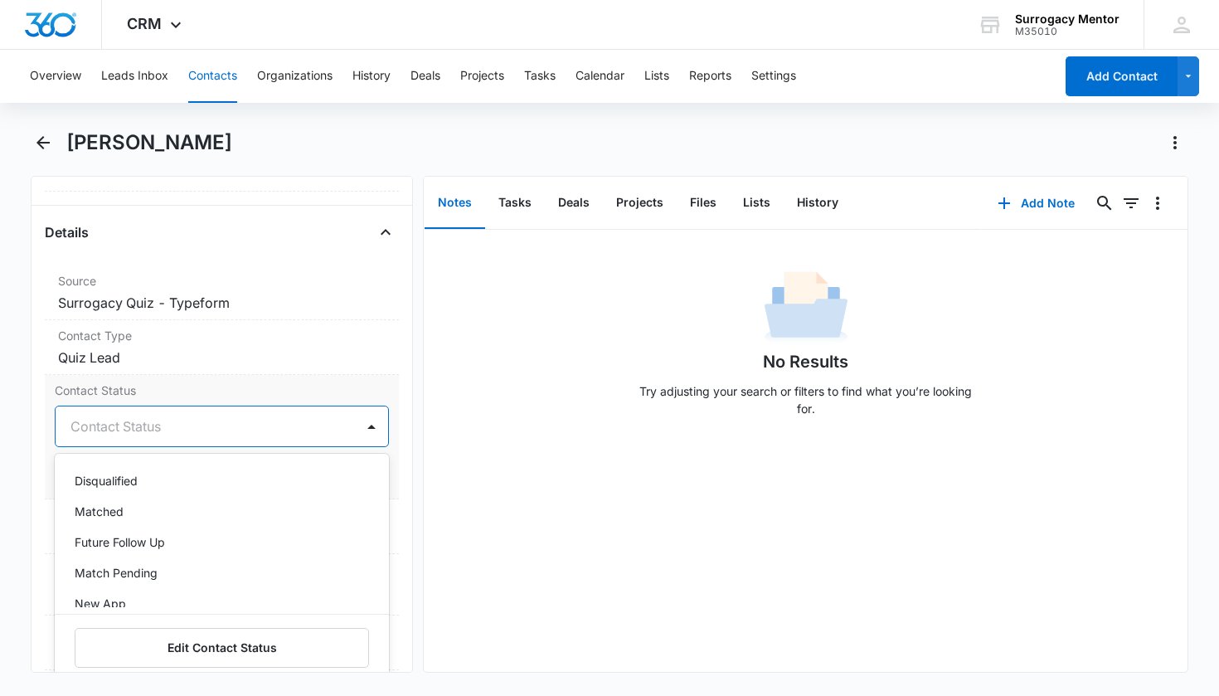
scroll to position [348, 0]
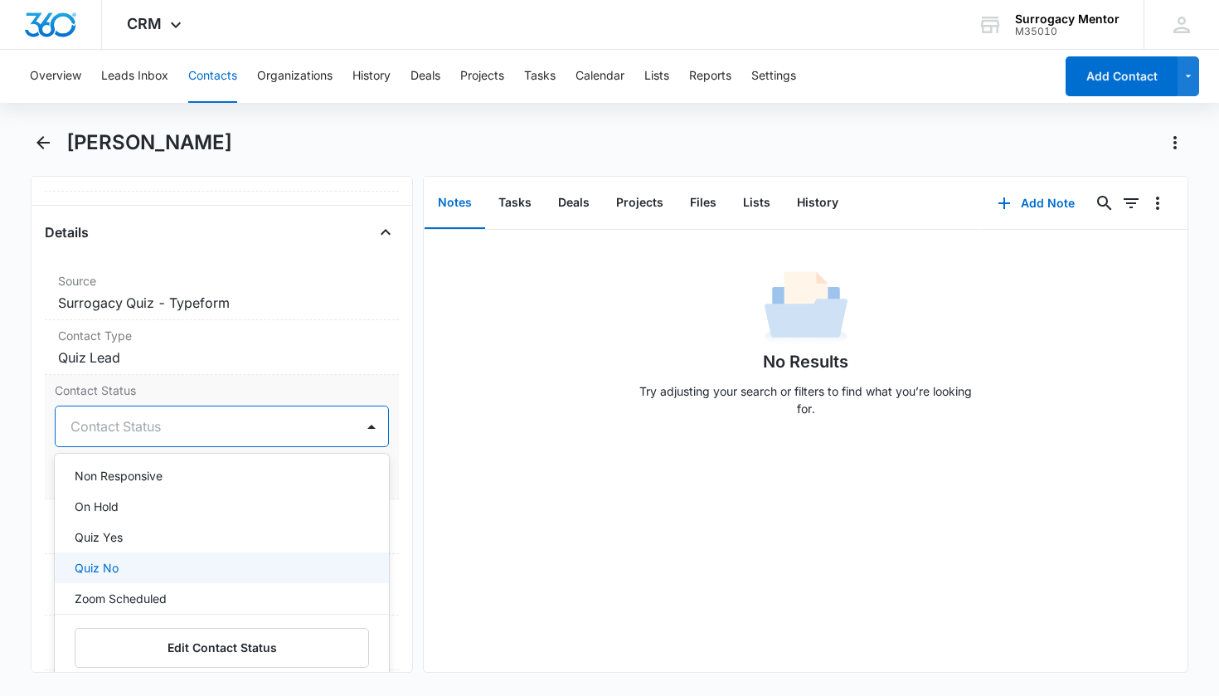
drag, startPoint x: 130, startPoint y: 557, endPoint x: 130, endPoint y: 547, distance: 10.0
click at [130, 552] on div "Quiz No" at bounding box center [222, 567] width 335 height 31
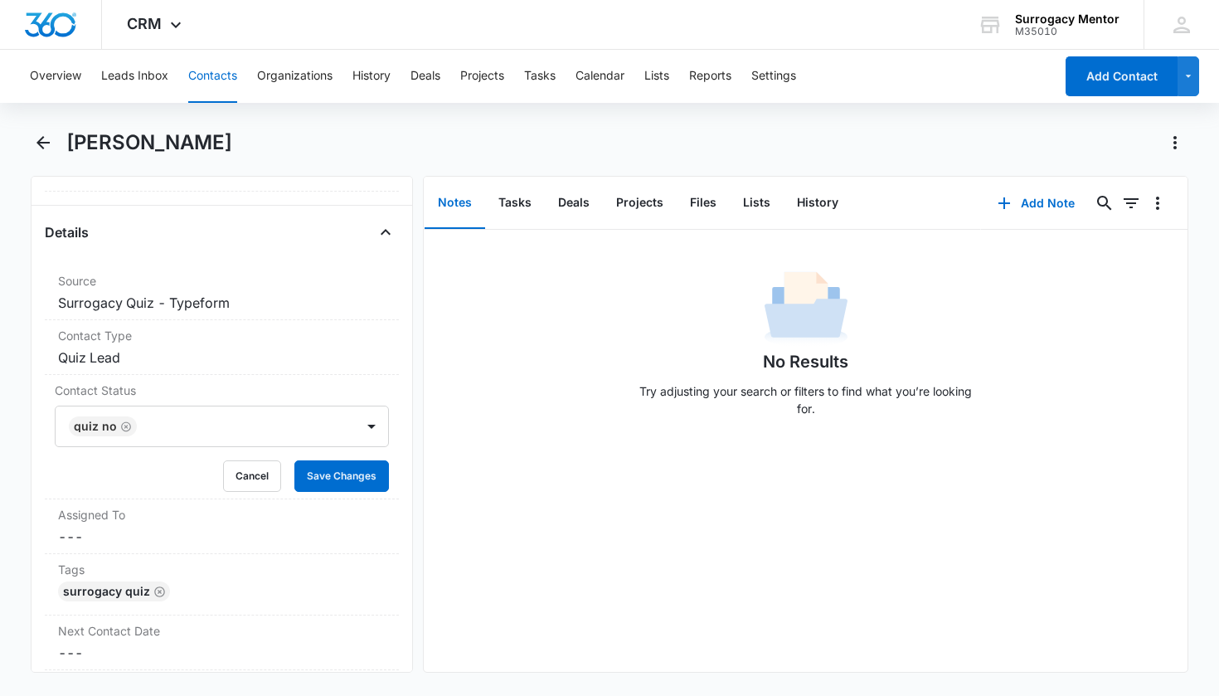
click at [394, 497] on div "Remove BS [PERSON_NAME] Contact Info Name Cancel Save Changes [PERSON_NAME] Pho…" at bounding box center [222, 424] width 383 height 497
click at [359, 476] on button "Save Changes" at bounding box center [341, 476] width 95 height 32
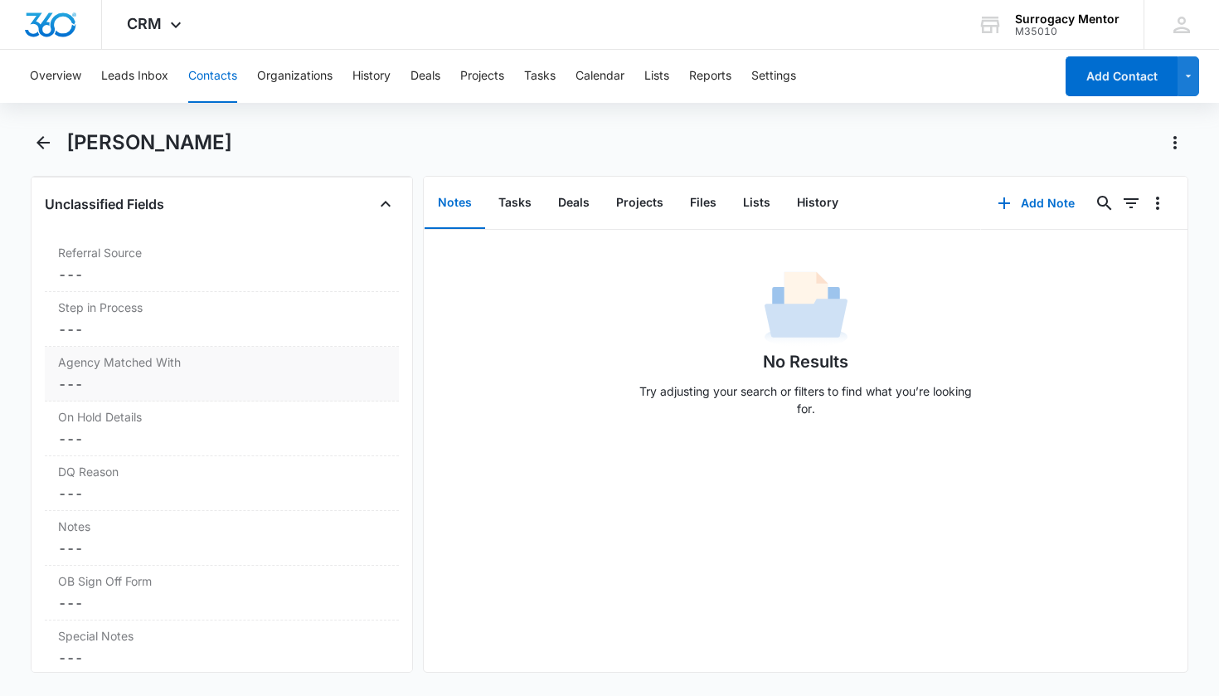
scroll to position [1352, 0]
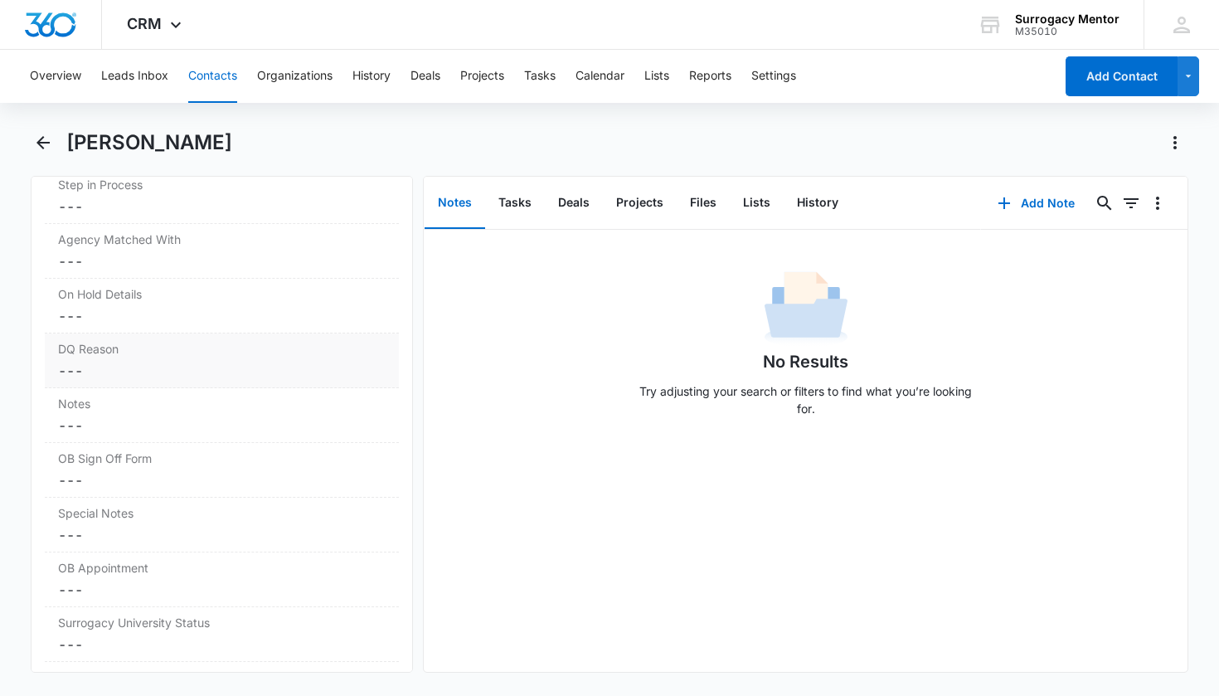
click at [124, 368] on dd "Cancel Save Changes ---" at bounding box center [222, 371] width 328 height 20
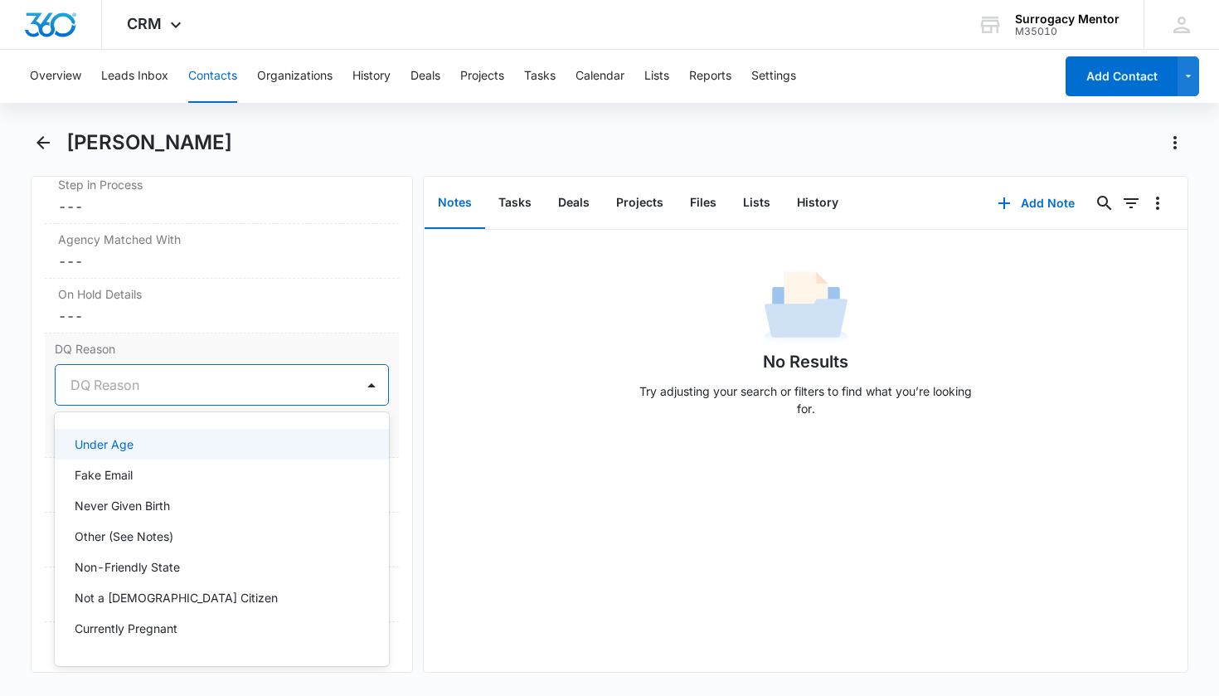
click at [117, 387] on div "DQ Reason" at bounding box center [203, 385] width 264 height 20
click at [125, 455] on div "Under Age" at bounding box center [222, 444] width 335 height 31
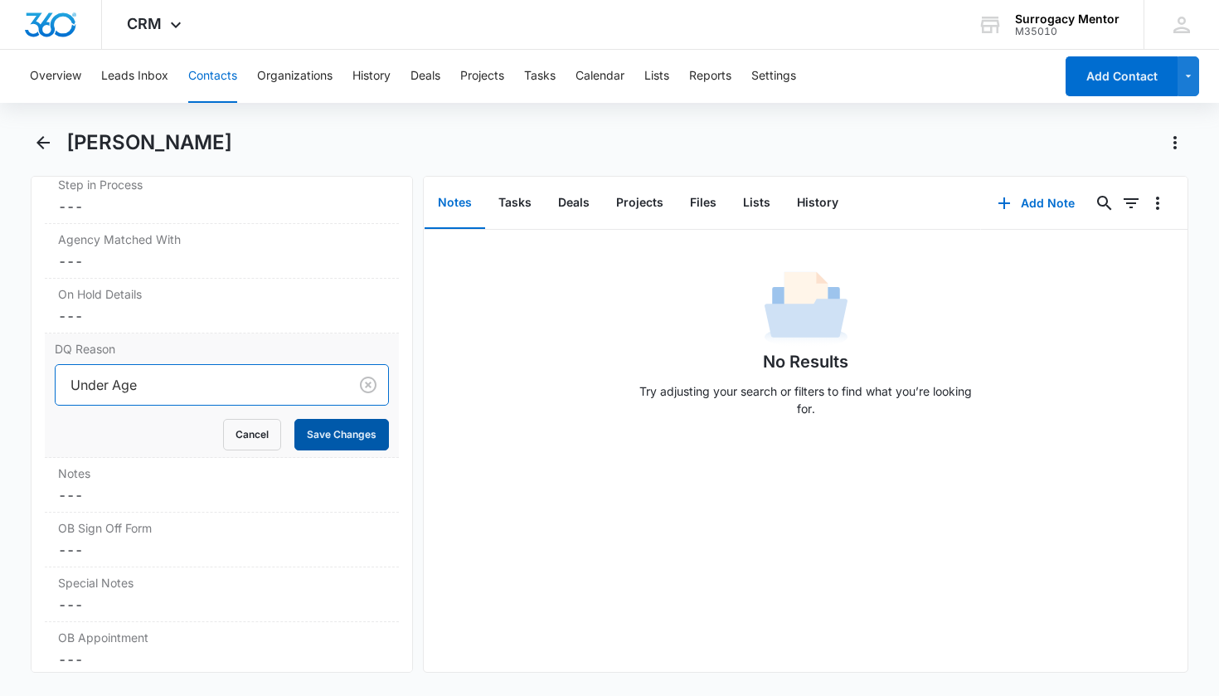
click at [327, 433] on button "Save Changes" at bounding box center [341, 435] width 95 height 32
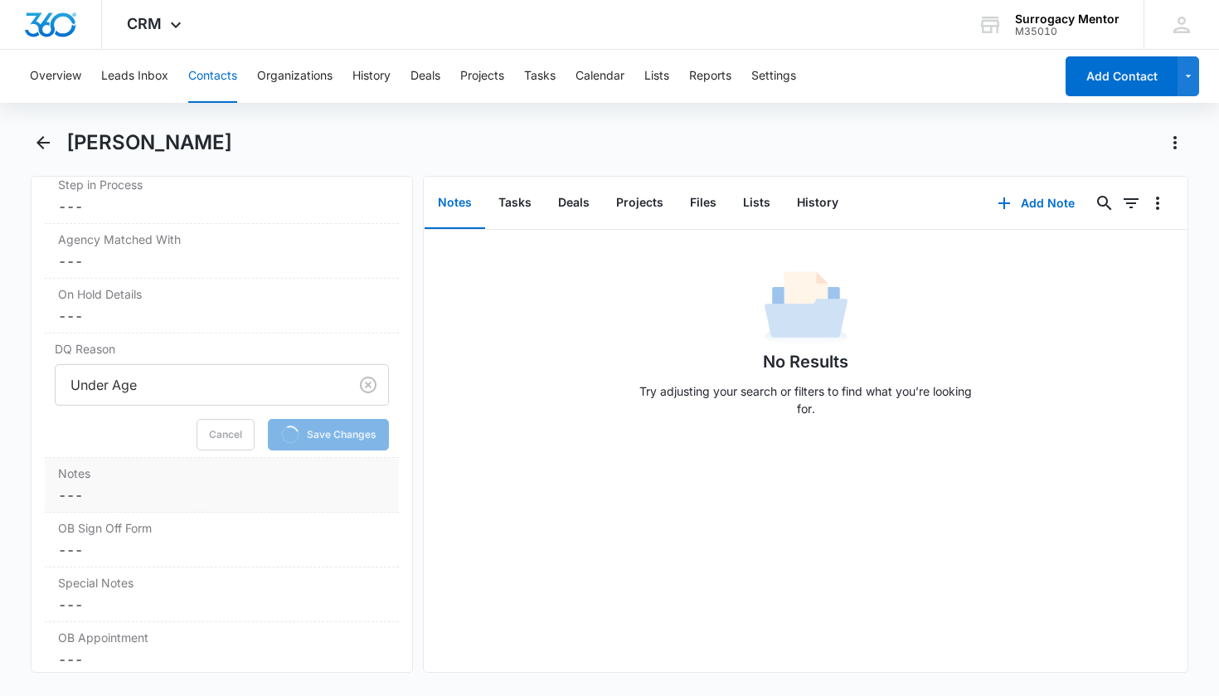
click at [90, 481] on label "Notes" at bounding box center [222, 473] width 328 height 17
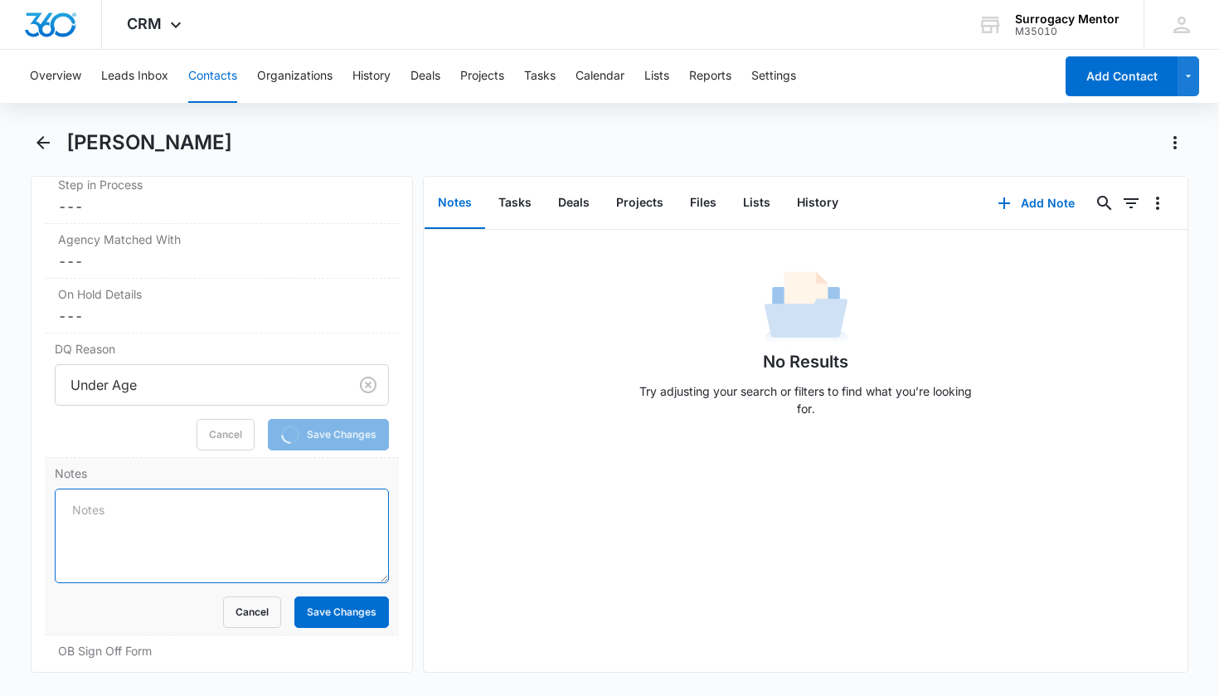
click at [119, 508] on textarea "Notes" at bounding box center [222, 536] width 335 height 95
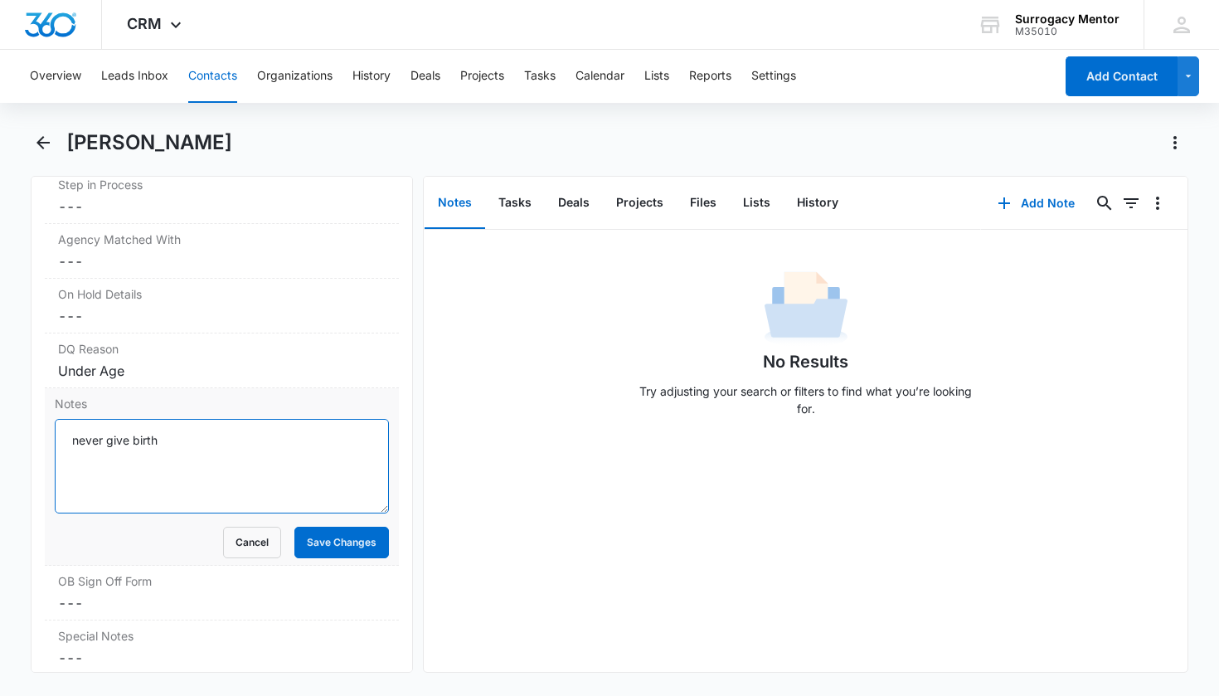
click at [127, 440] on textarea "never give birth" at bounding box center [222, 466] width 335 height 95
type textarea "never given birth"
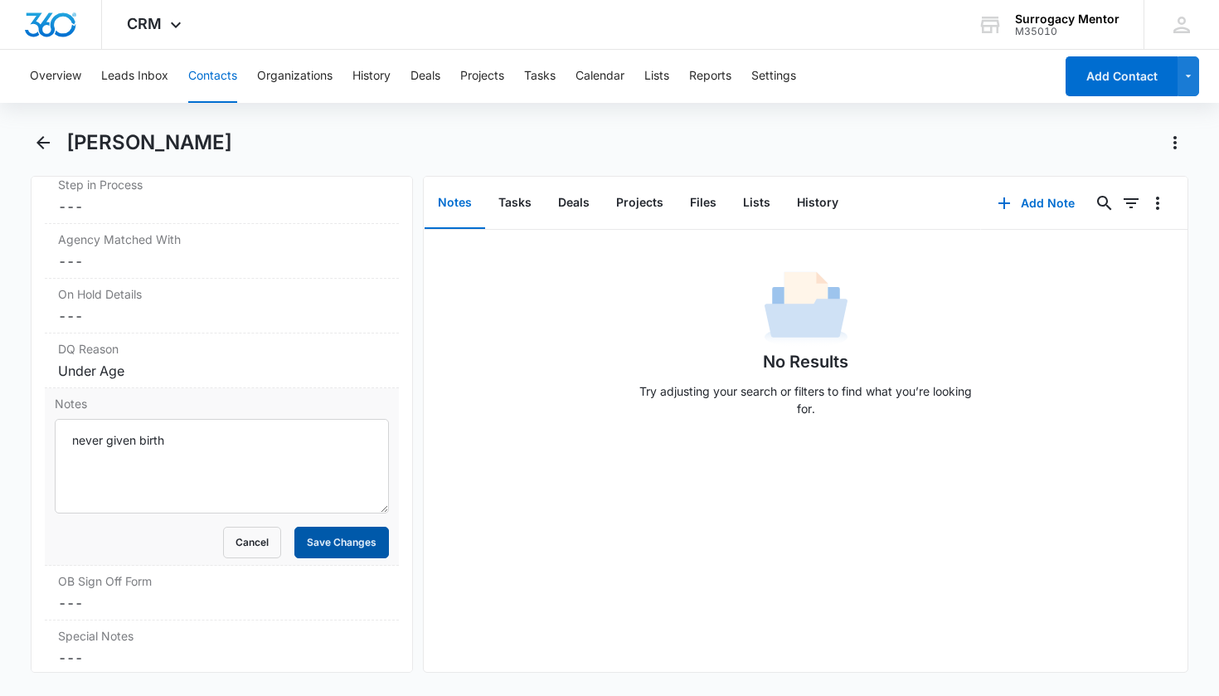
click at [339, 555] on button "Save Changes" at bounding box center [341, 543] width 95 height 32
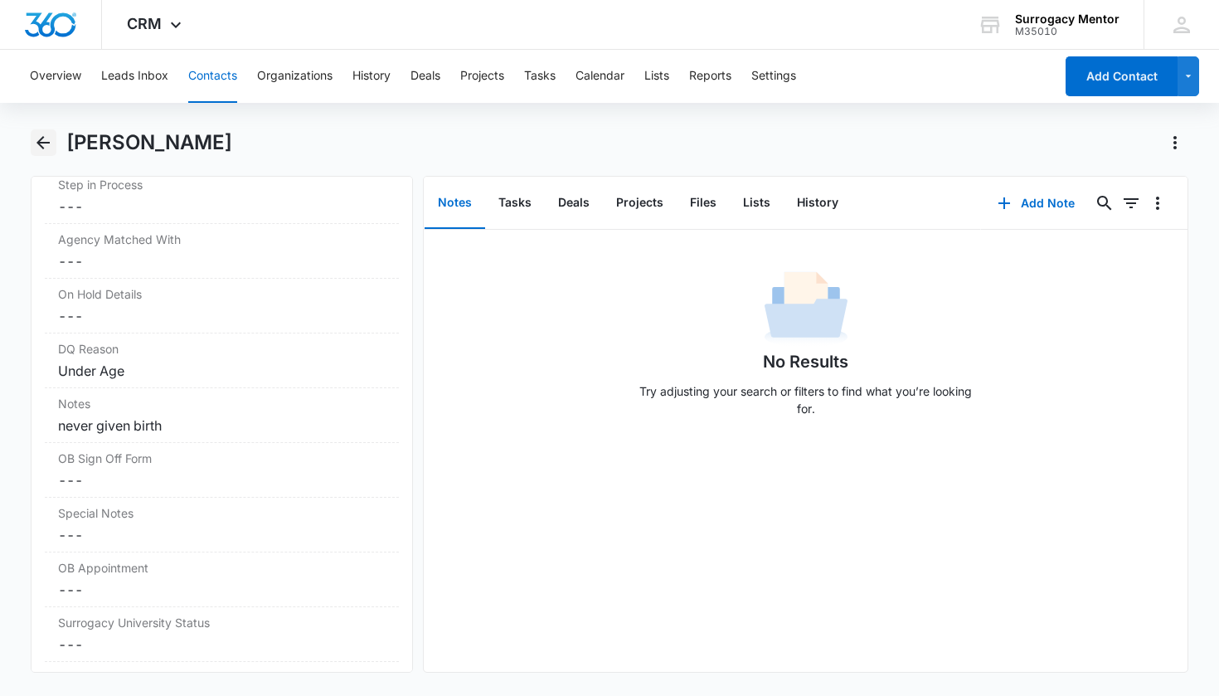
click at [36, 152] on icon "Back" at bounding box center [43, 143] width 20 height 20
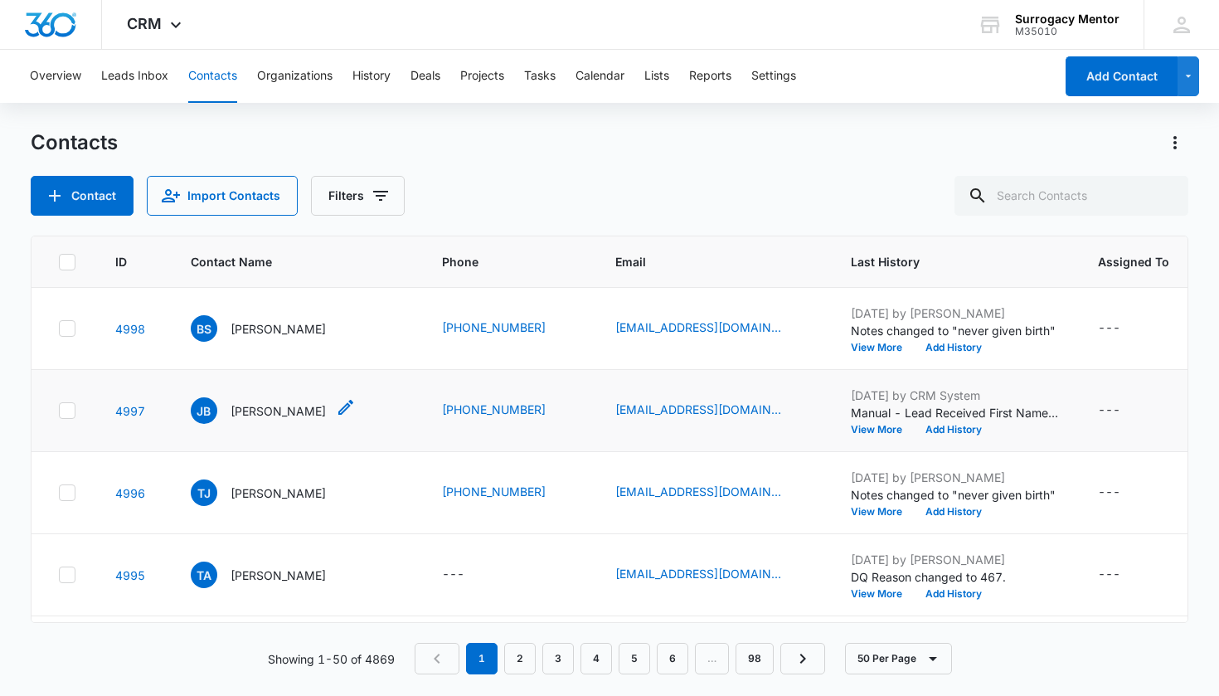
click at [292, 413] on p "[PERSON_NAME]" at bounding box center [278, 410] width 95 height 17
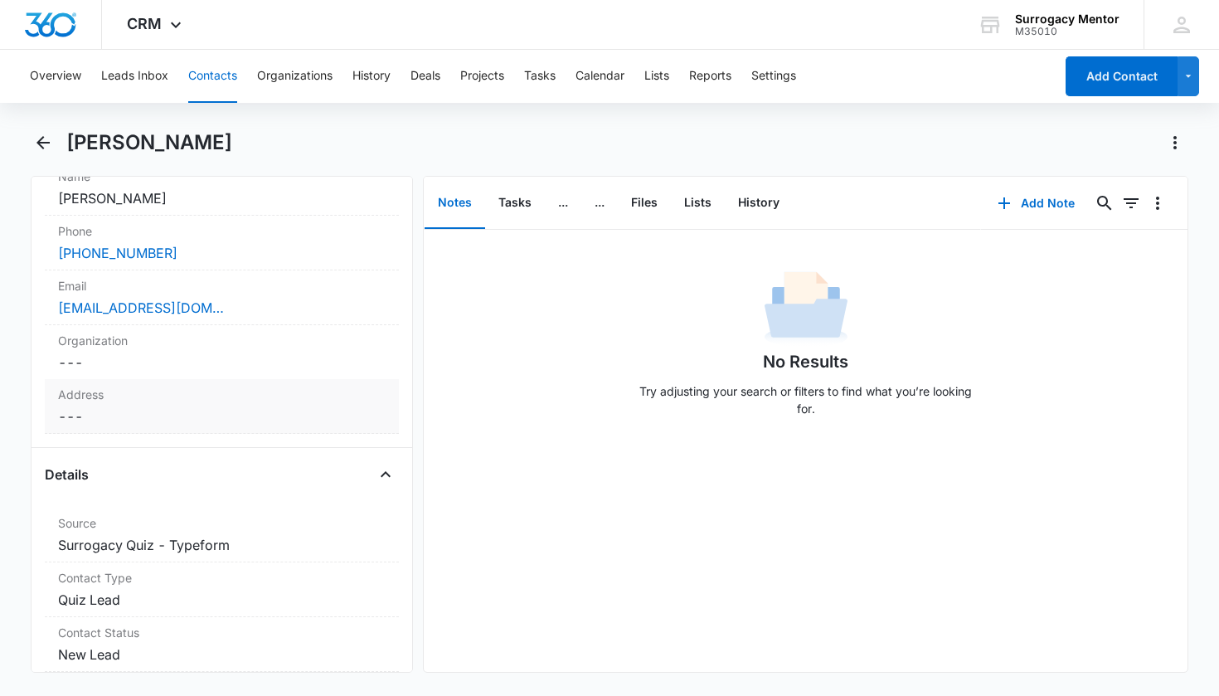
scroll to position [422, 0]
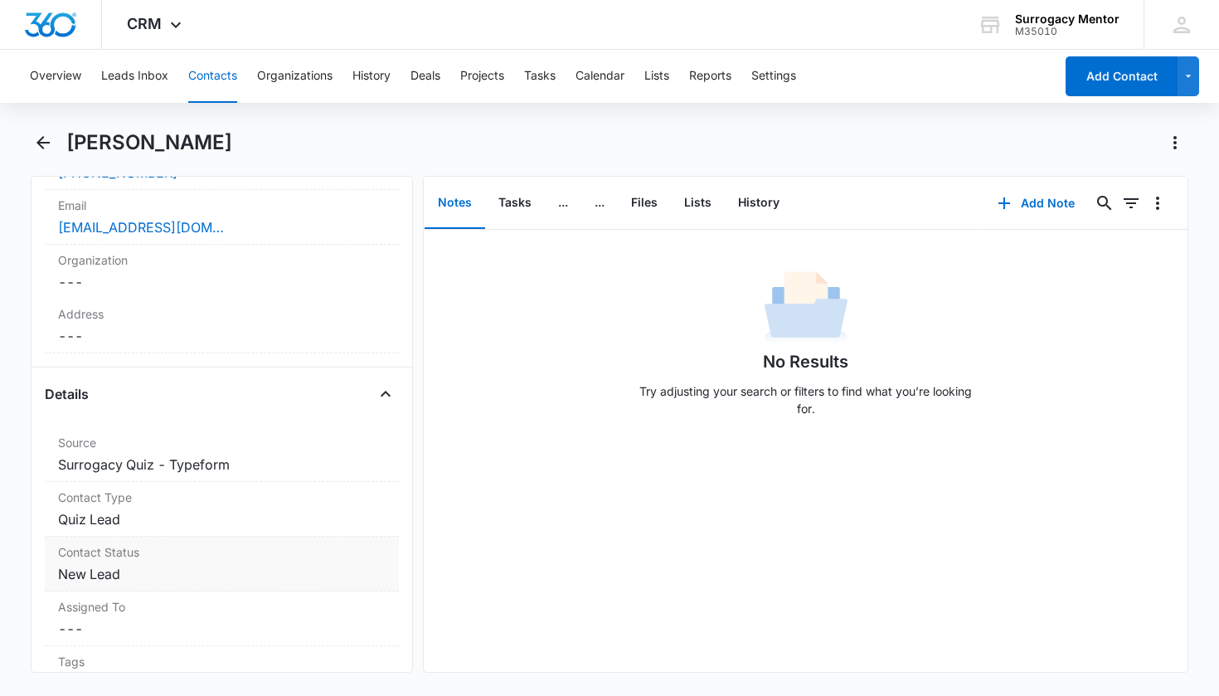
click at [119, 566] on dd "Cancel Save Changes New Lead" at bounding box center [222, 574] width 328 height 20
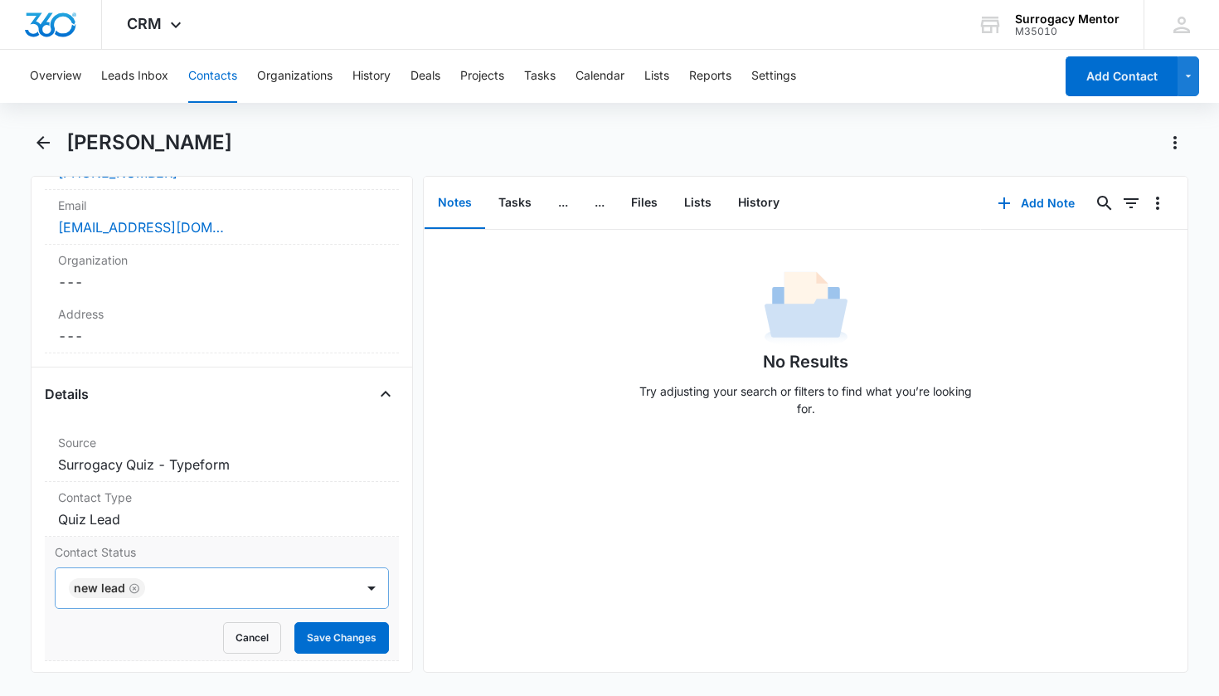
click at [134, 587] on icon "Remove New Lead" at bounding box center [135, 588] width 12 height 12
click at [240, 584] on div at bounding box center [203, 588] width 264 height 23
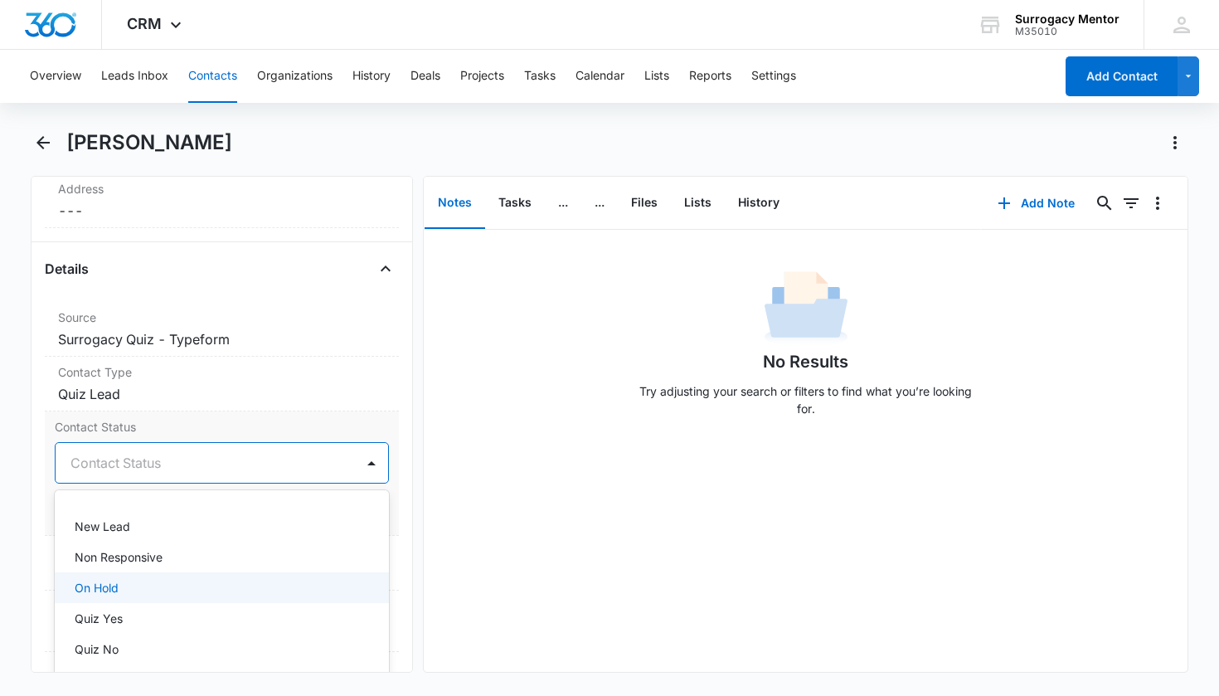
scroll to position [360, 0]
click at [137, 598] on div "Quiz No" at bounding box center [221, 591] width 292 height 17
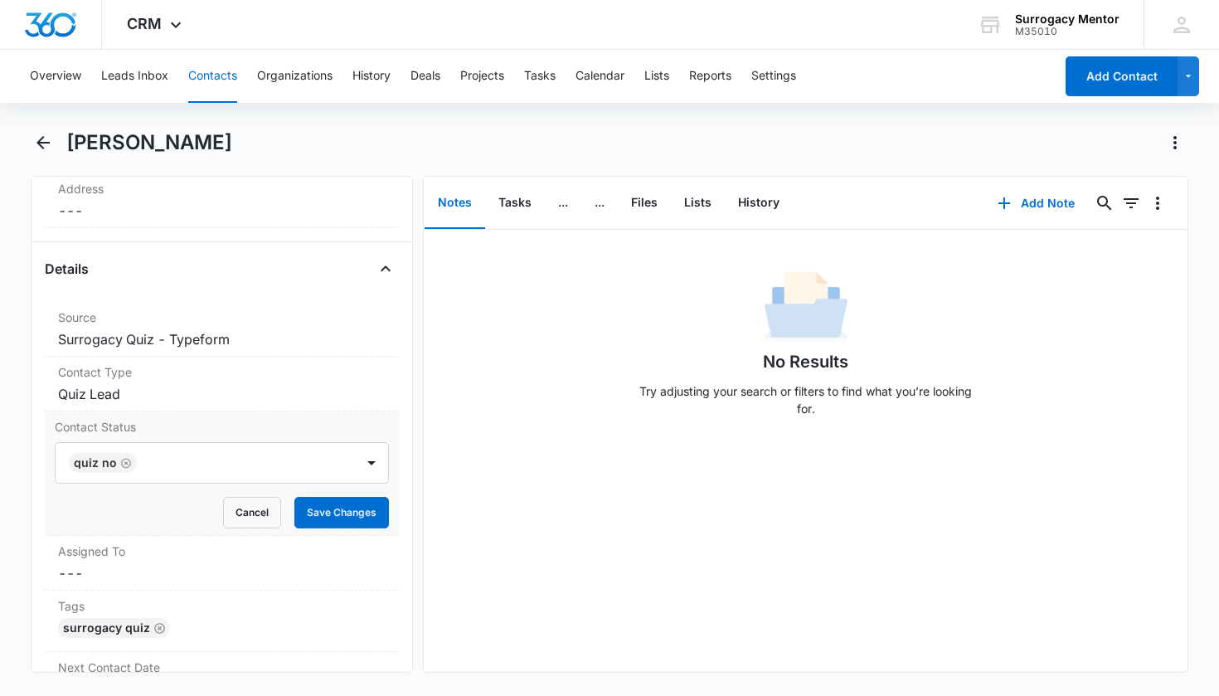
click at [386, 509] on div "Contact Status Quiz No Cancel Save Changes" at bounding box center [222, 473] width 355 height 124
click at [360, 516] on button "Save Changes" at bounding box center [341, 513] width 95 height 32
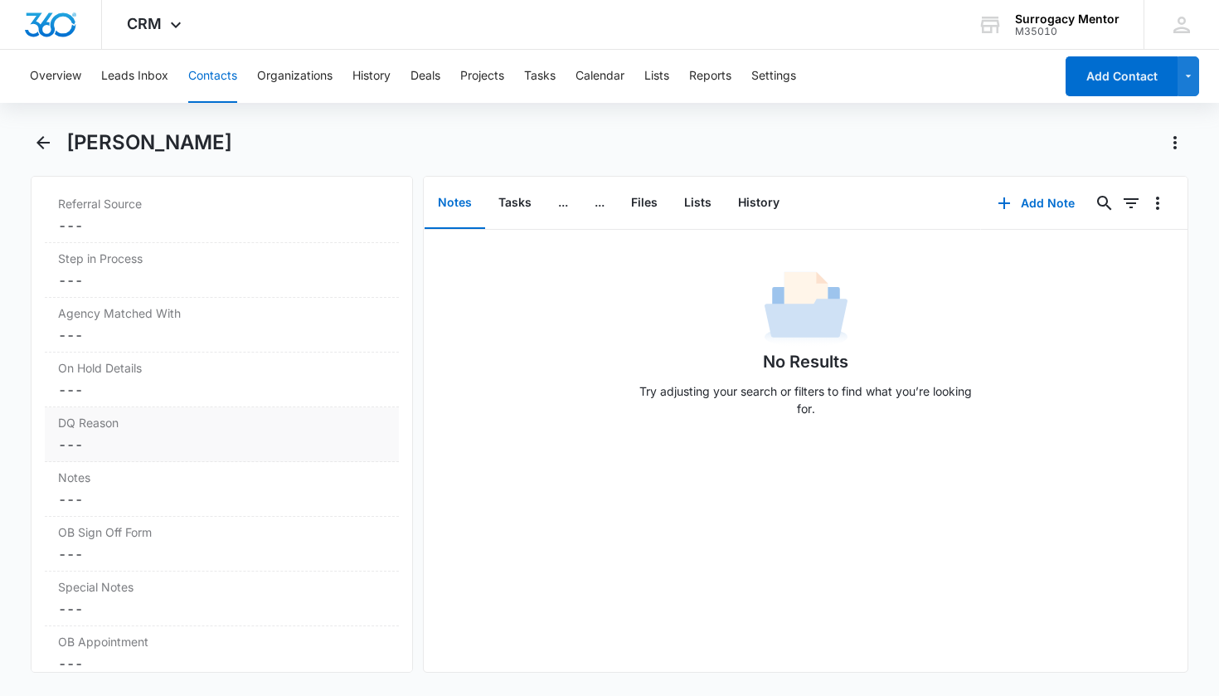
scroll to position [1278, 0]
click at [139, 449] on dd "Cancel Save Changes ---" at bounding box center [222, 445] width 328 height 20
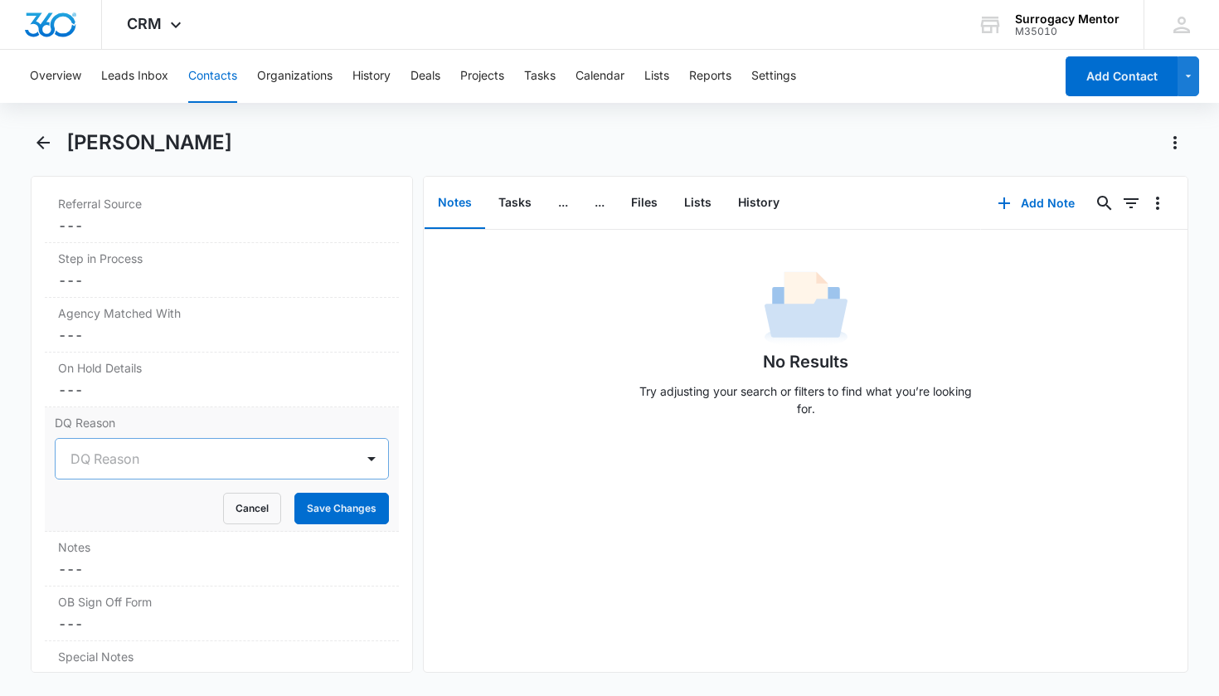
click at [147, 455] on div at bounding box center [203, 458] width 264 height 23
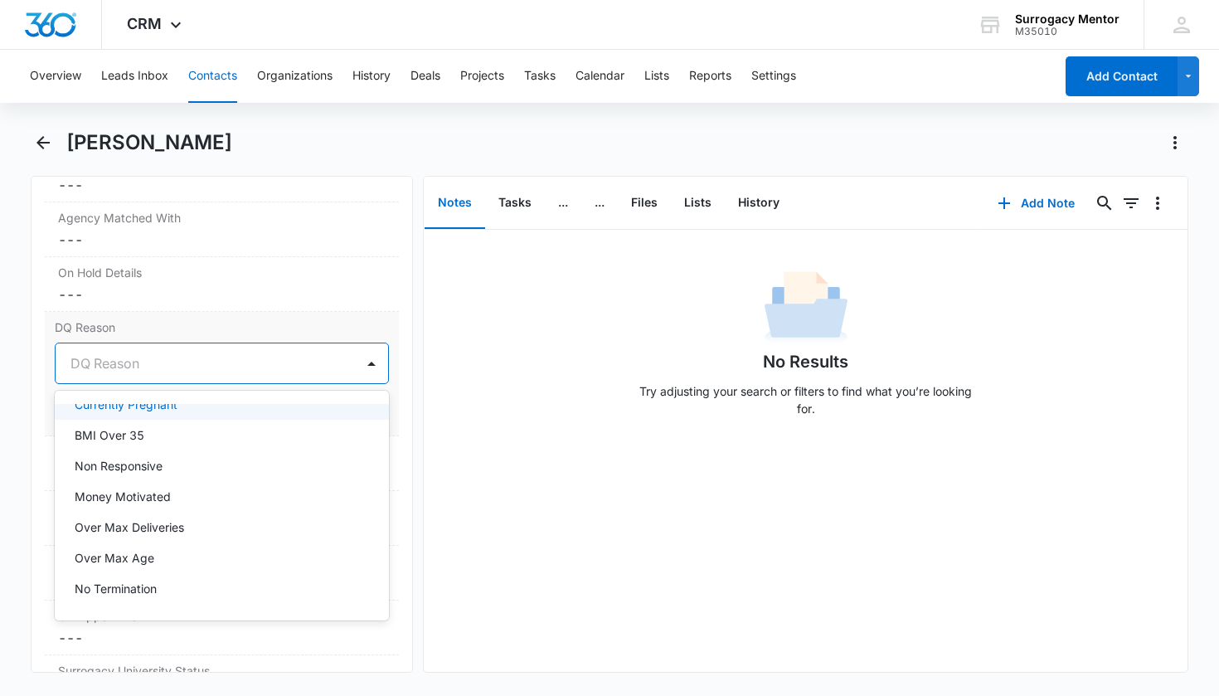
scroll to position [1439, 0]
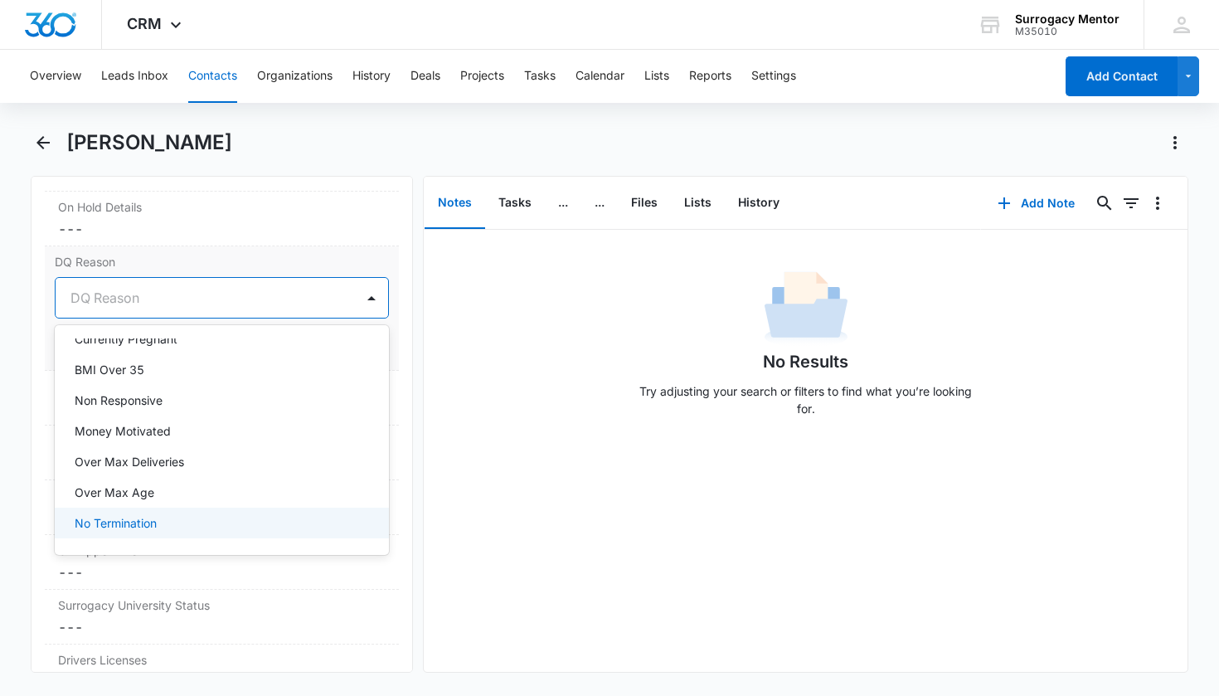
click at [249, 526] on div "No Termination" at bounding box center [221, 522] width 292 height 17
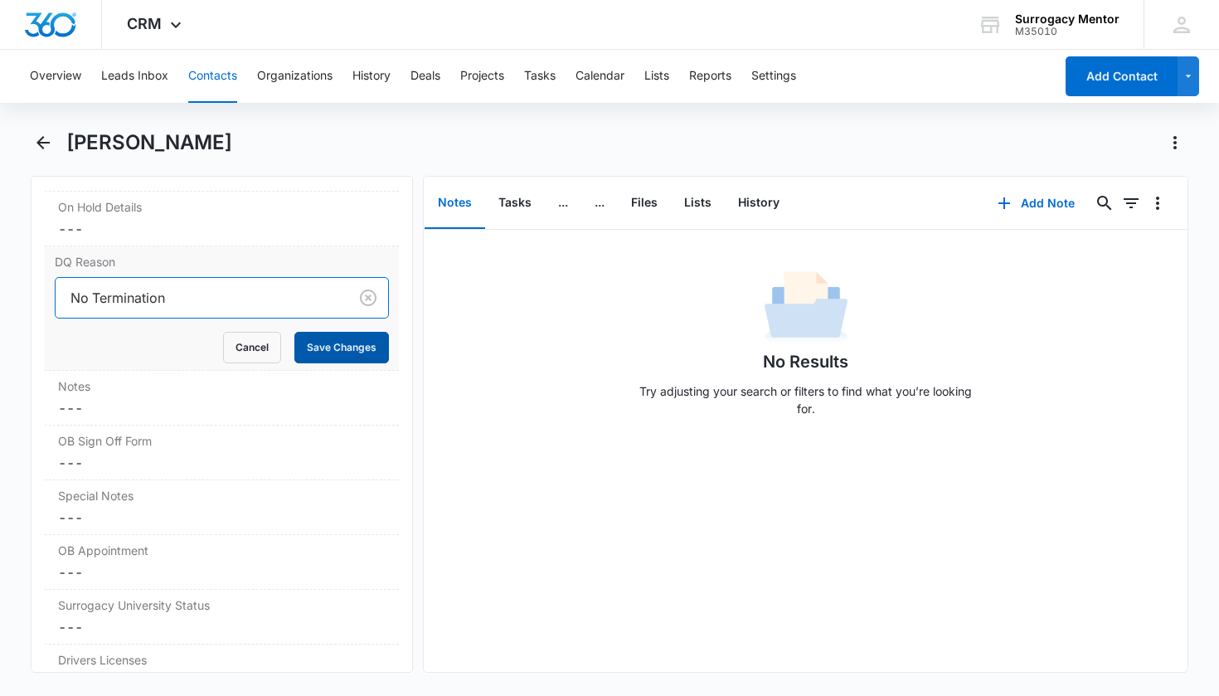
click at [346, 347] on button "Save Changes" at bounding box center [341, 348] width 95 height 32
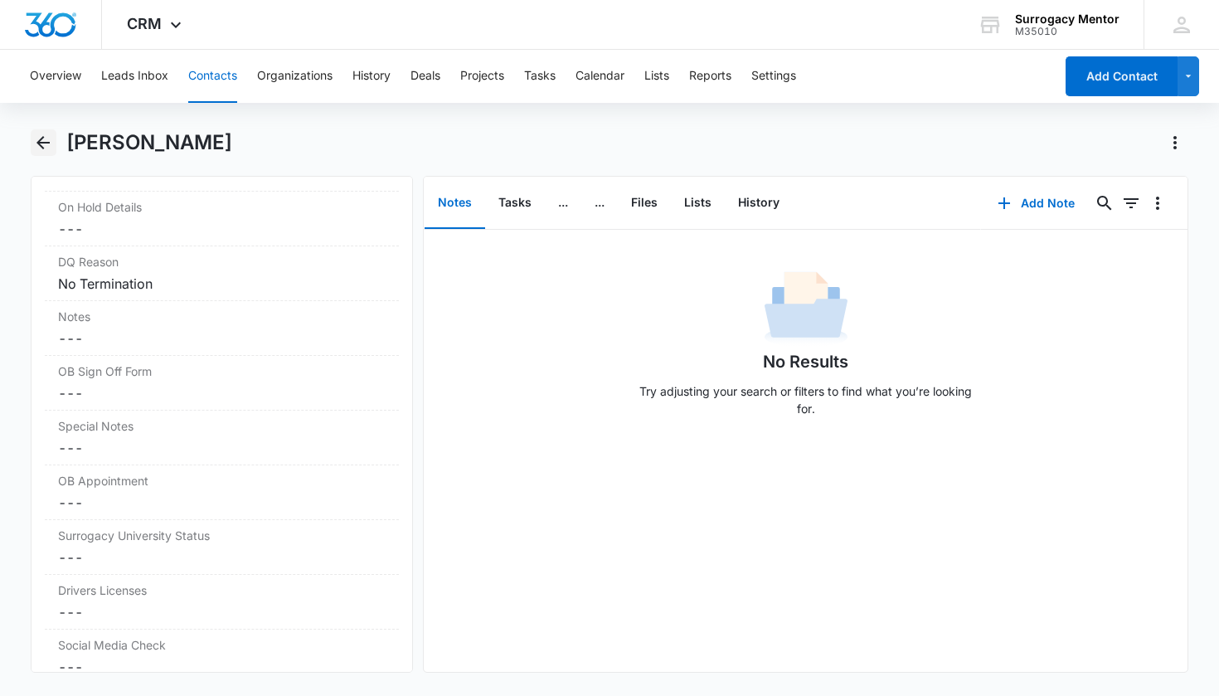
click at [44, 146] on icon "Back" at bounding box center [43, 143] width 20 height 20
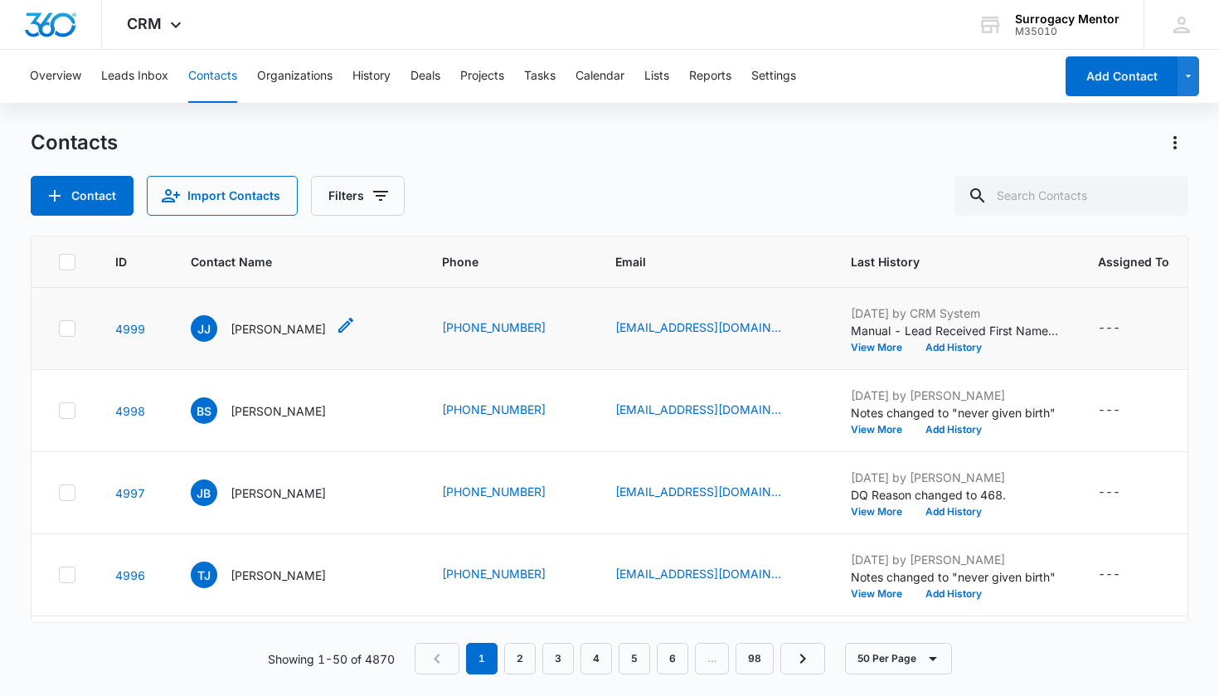
click at [292, 333] on p "[PERSON_NAME]" at bounding box center [278, 328] width 95 height 17
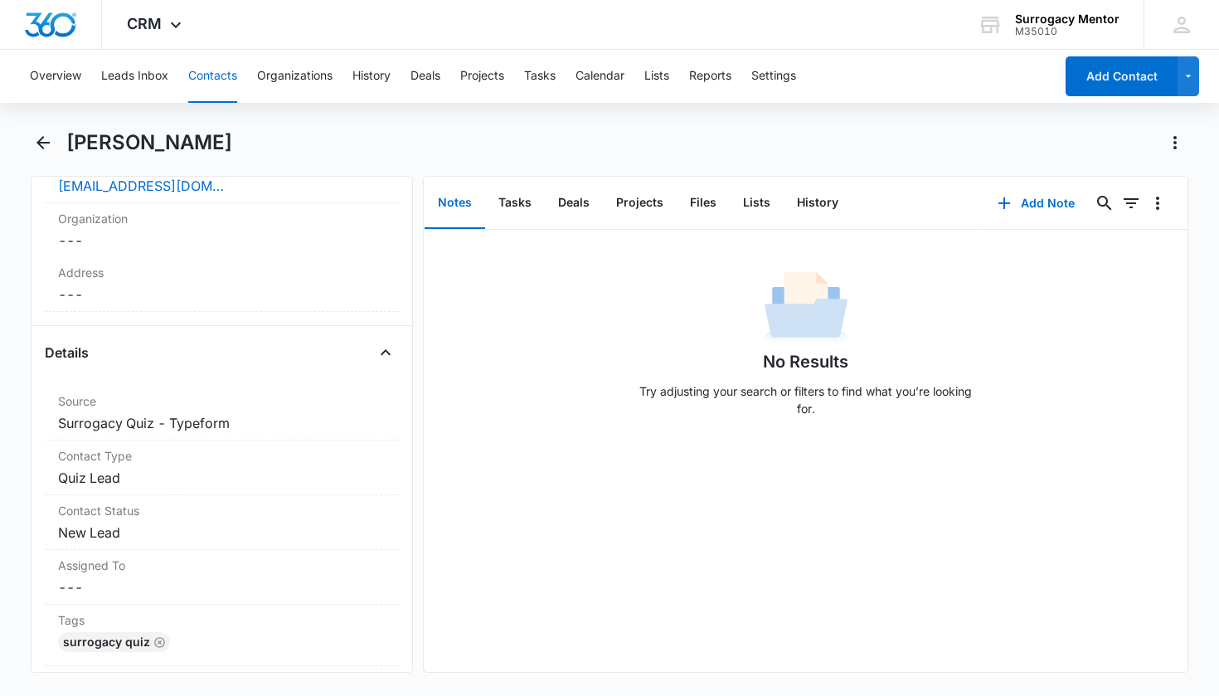
scroll to position [570, 0]
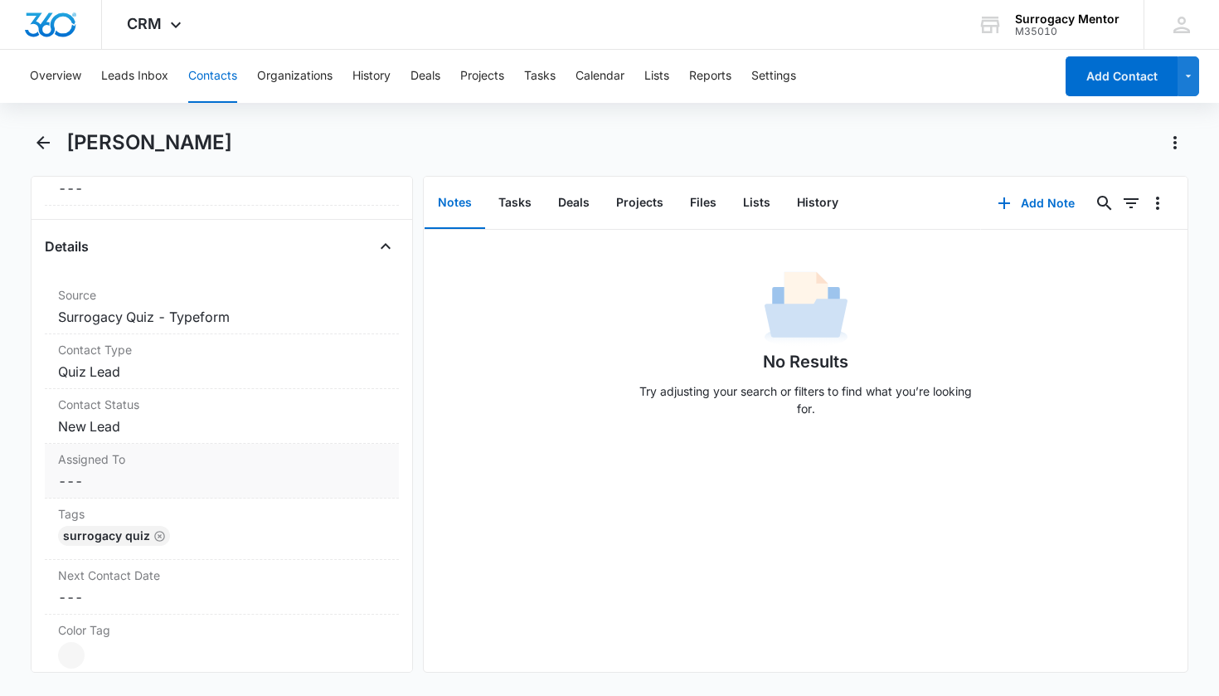
click at [111, 438] on div "Contact Status Cancel Save Changes New Lead" at bounding box center [222, 416] width 355 height 55
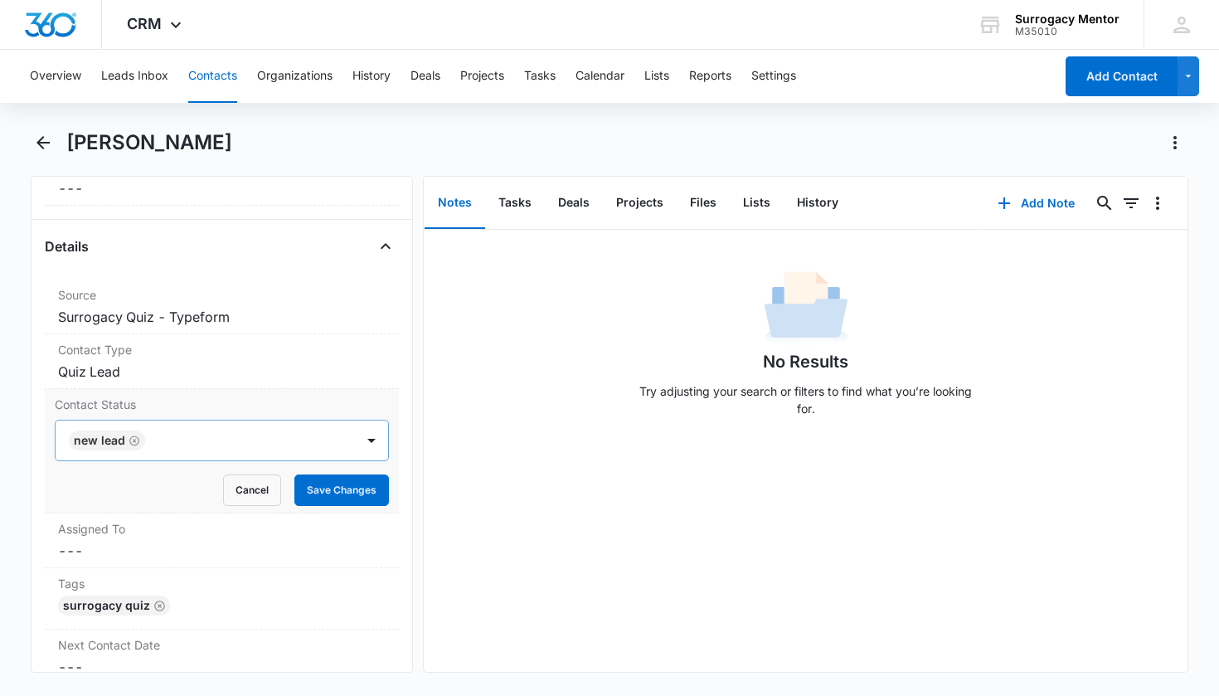
click at [137, 441] on icon "Remove New Lead" at bounding box center [135, 441] width 12 height 12
click at [141, 441] on div "Contact Status" at bounding box center [203, 441] width 264 height 20
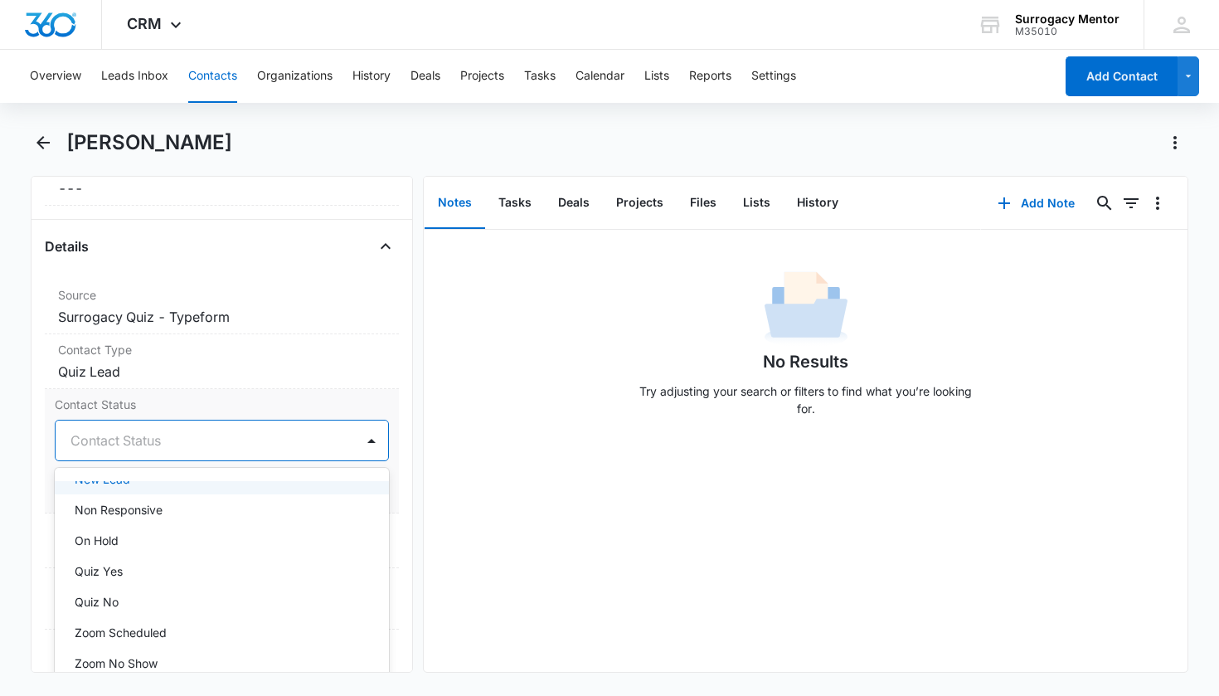
scroll to position [398, 0]
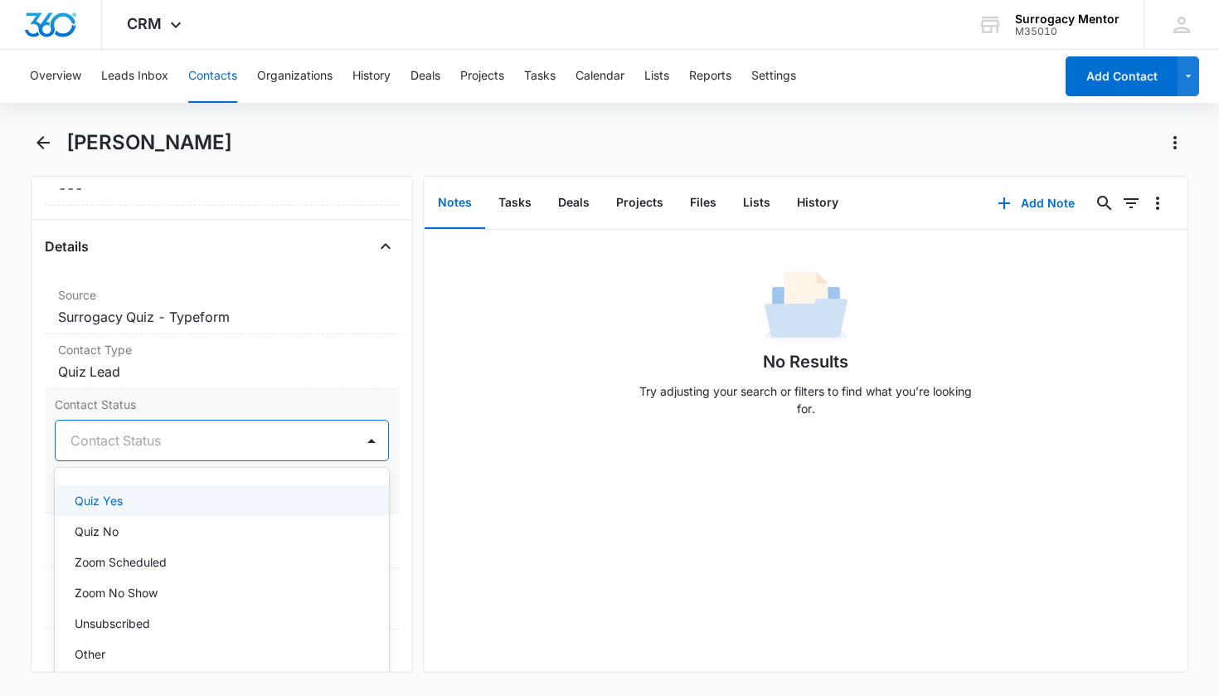
click at [126, 508] on div "Quiz Yes" at bounding box center [221, 500] width 292 height 17
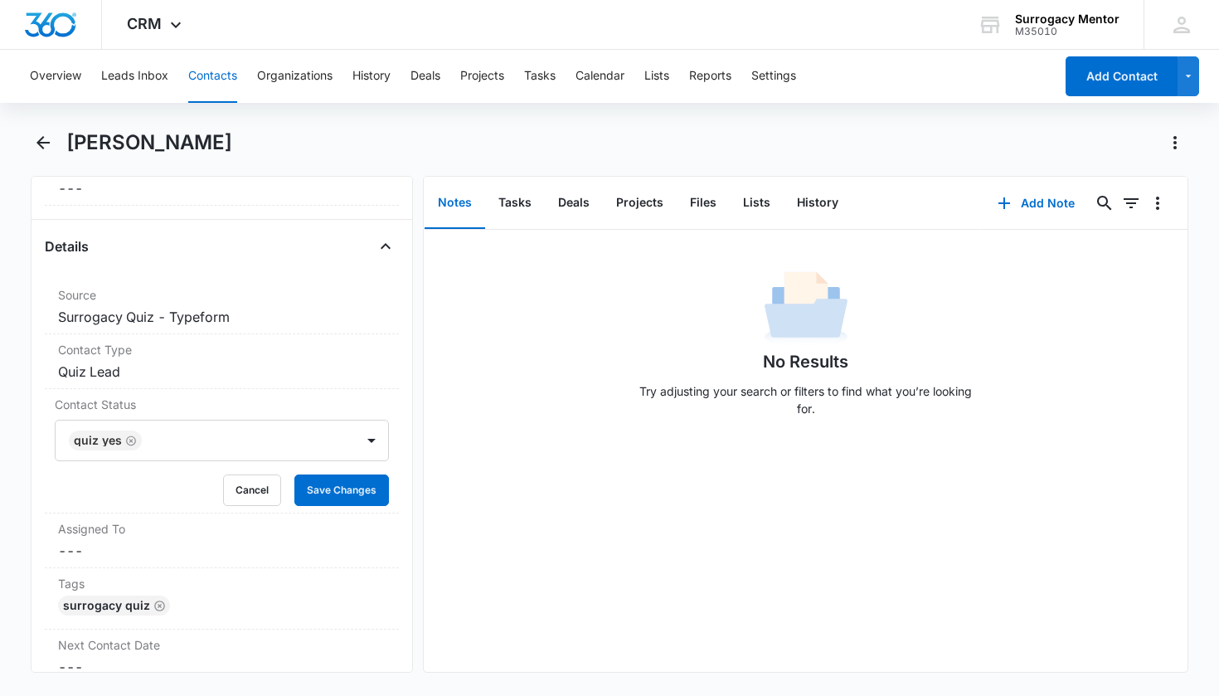
click at [387, 478] on div "Remove JJ Julie Johnson Contact Info Name Cancel Save Changes Julie Johnson Pho…" at bounding box center [222, 424] width 383 height 497
click at [364, 489] on button "Save Changes" at bounding box center [341, 490] width 95 height 32
